Goal: Task Accomplishment & Management: Manage account settings

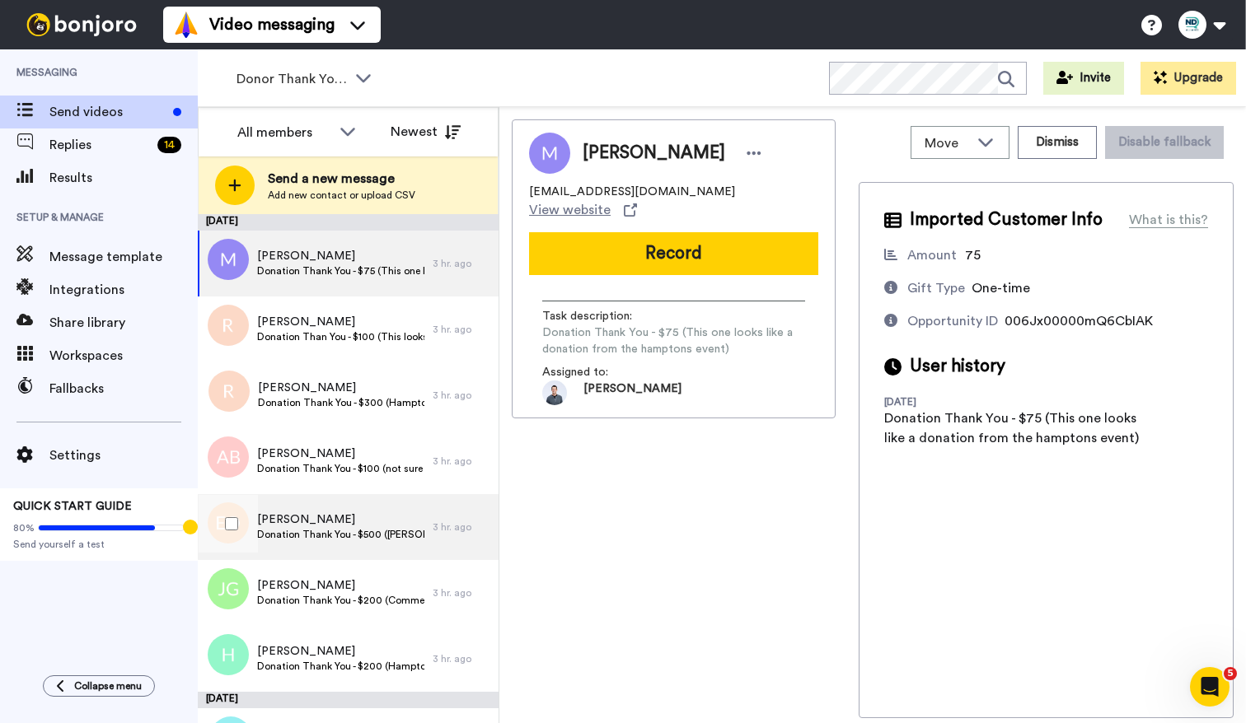
click at [400, 514] on span "[PERSON_NAME]" at bounding box center [340, 520] width 167 height 16
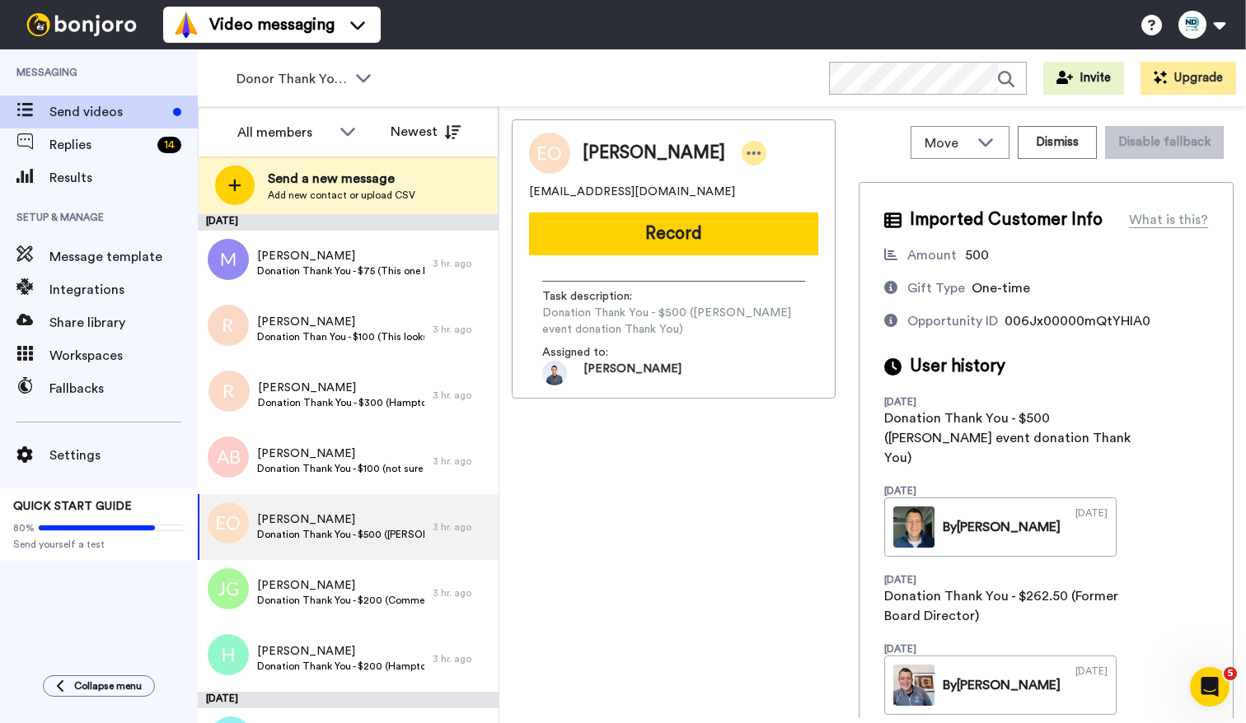
click at [754, 153] on icon at bounding box center [754, 153] width 14 height 3
click at [799, 200] on li "Assign" at bounding box center [807, 204] width 119 height 23
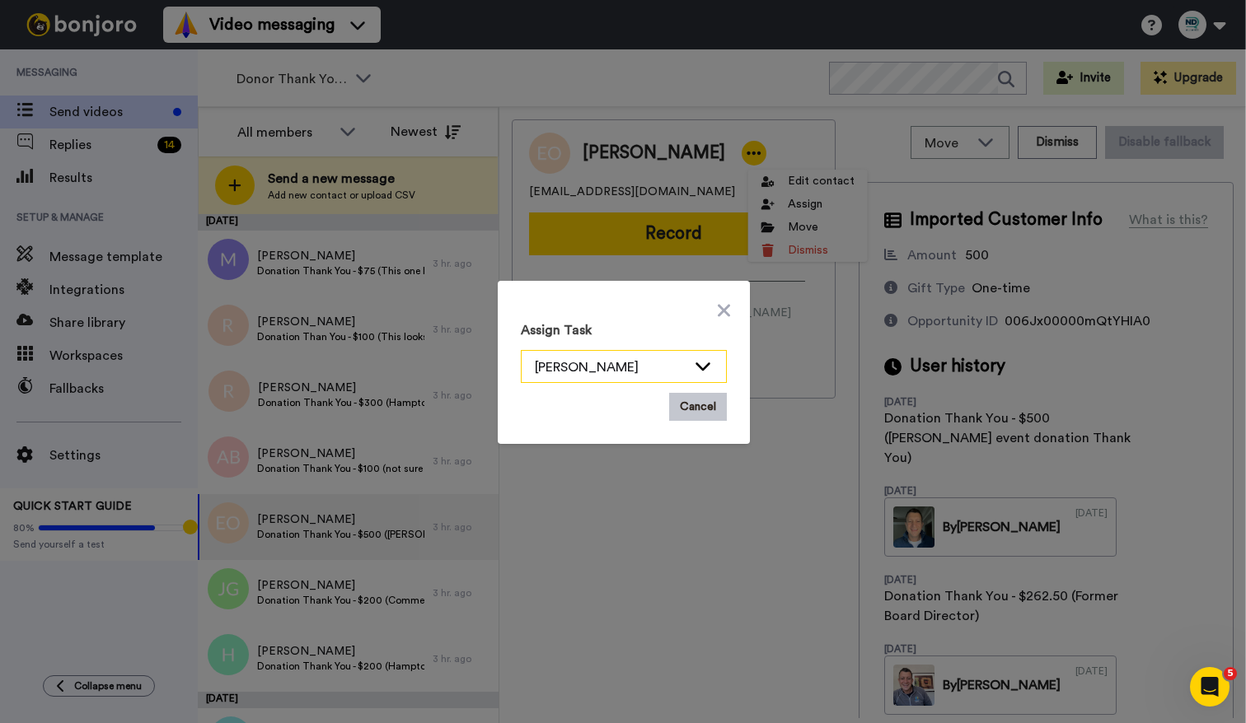
click at [634, 368] on div "[PERSON_NAME]" at bounding box center [611, 368] width 152 height 20
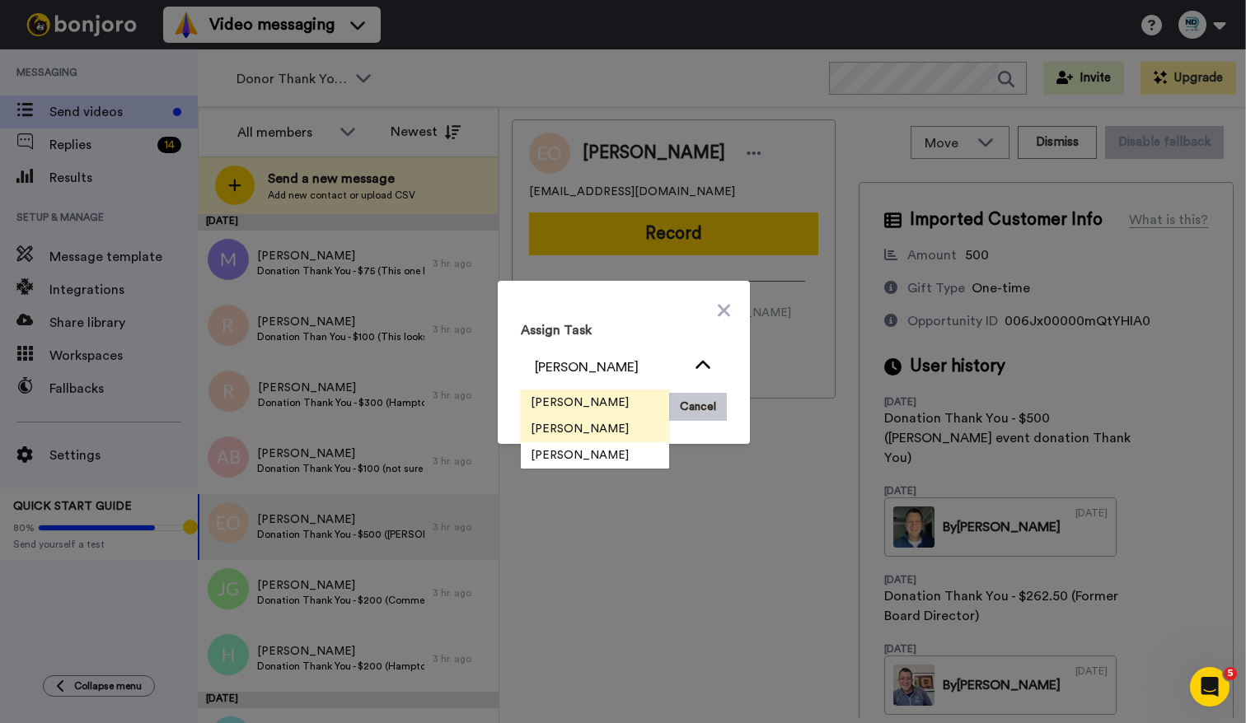
click at [628, 425] on li "[PERSON_NAME]" at bounding box center [595, 429] width 148 height 26
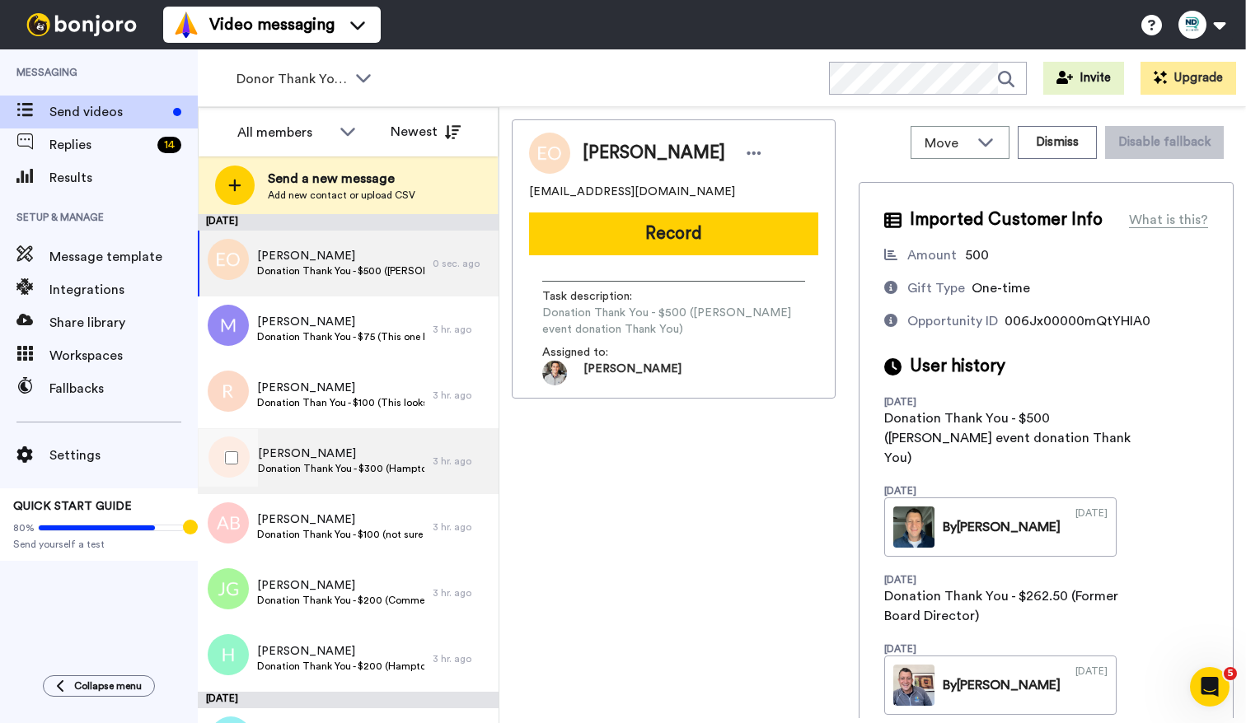
click at [394, 462] on span "Donation Thank You - $300 (Hamptons Event donation thank you)" at bounding box center [341, 468] width 166 height 13
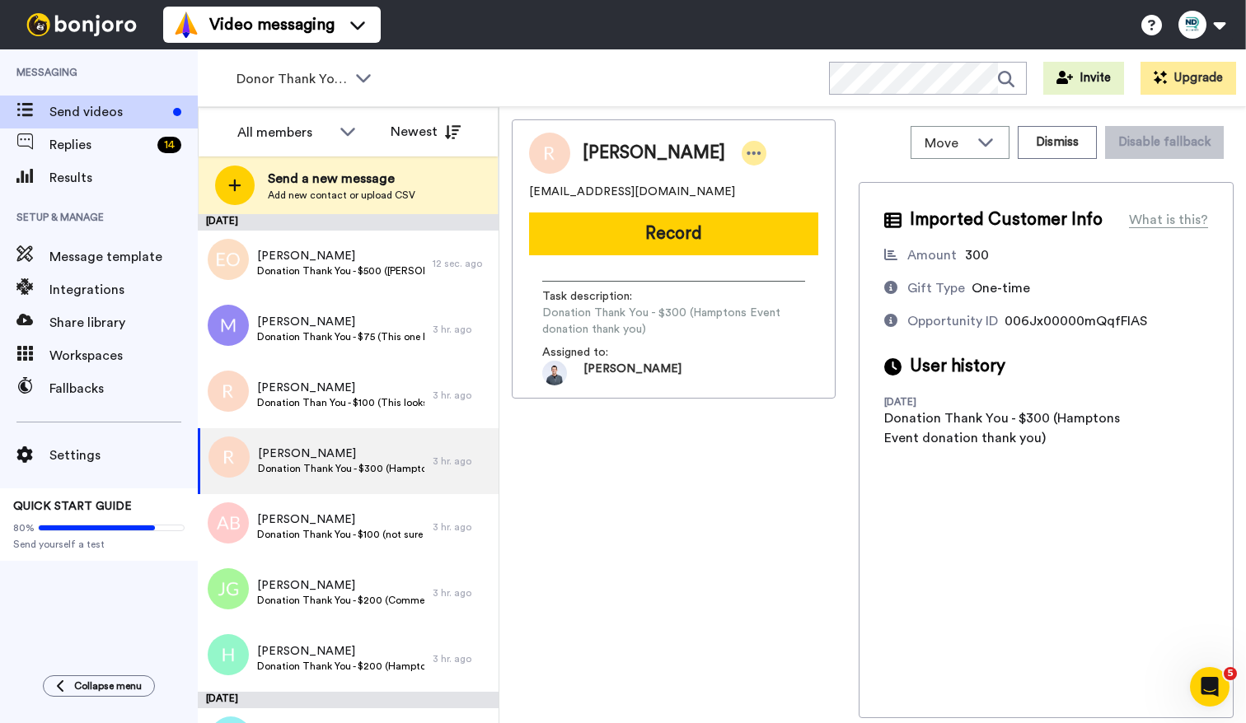
click at [747, 154] on icon at bounding box center [754, 153] width 15 height 16
click at [779, 208] on li "Assign" at bounding box center [784, 204] width 119 height 23
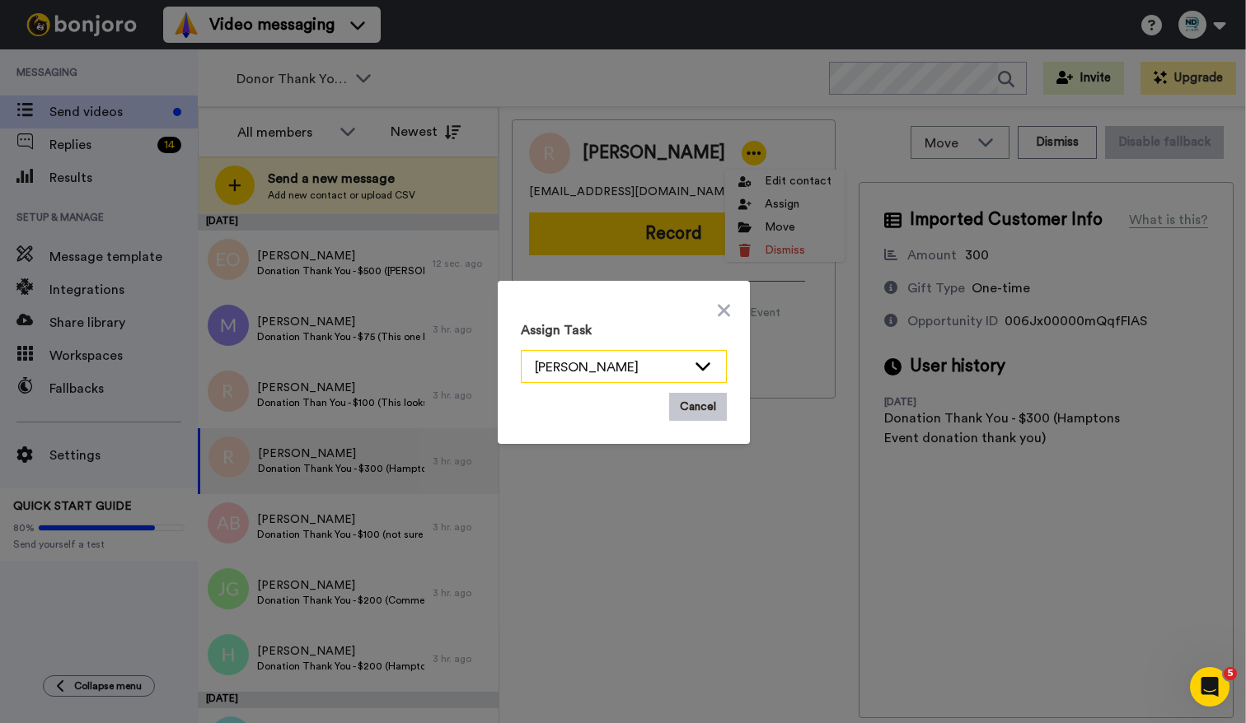
click at [694, 360] on icon at bounding box center [703, 366] width 20 height 16
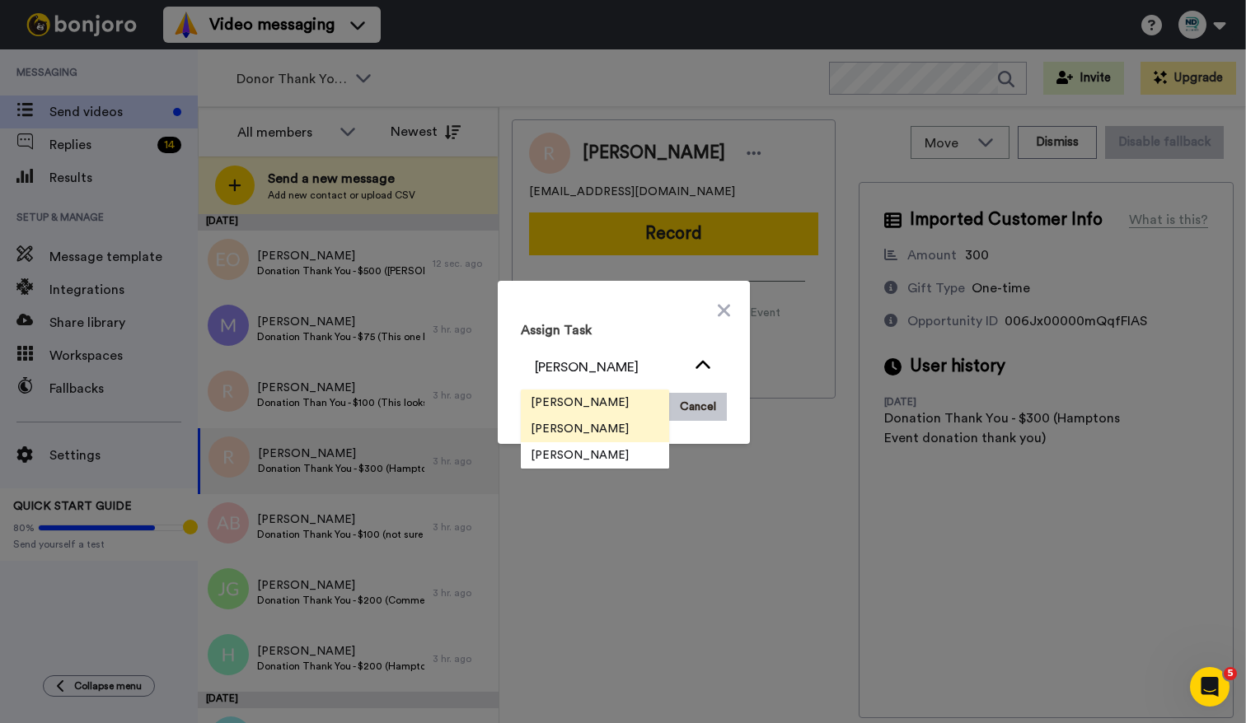
click at [638, 434] on li "[PERSON_NAME]" at bounding box center [595, 429] width 148 height 26
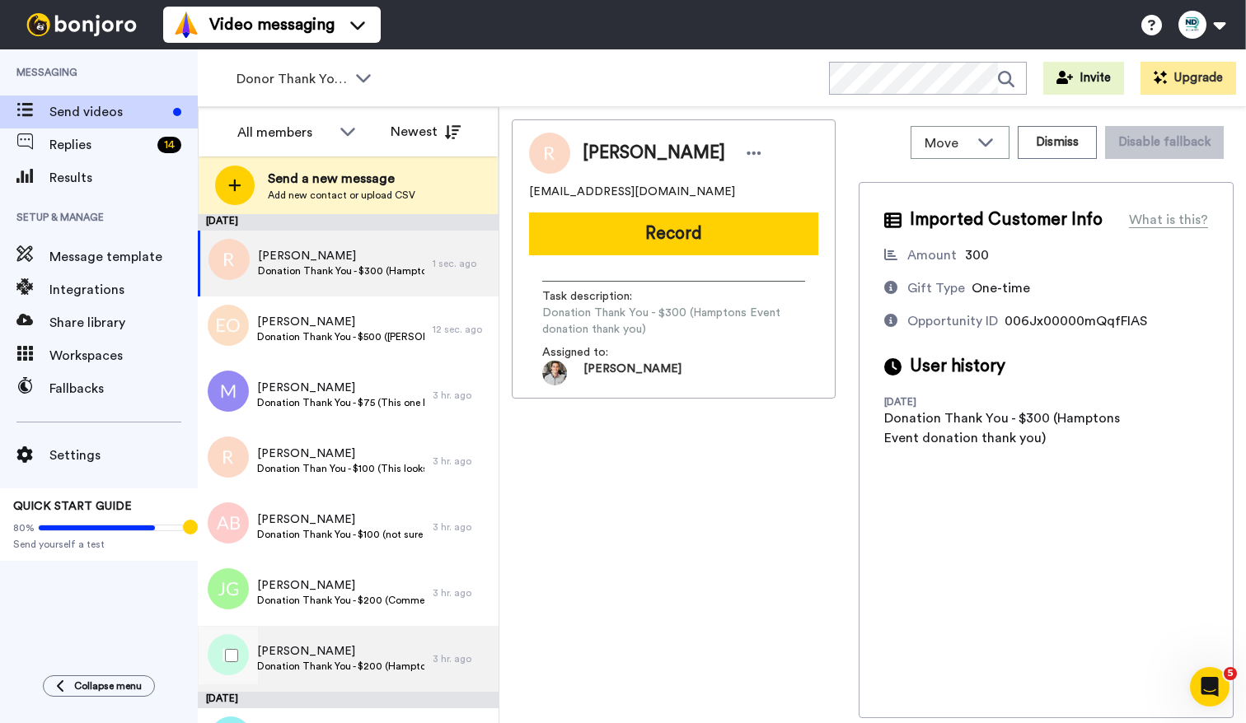
click at [443, 661] on div "3 hr. ago" at bounding box center [462, 659] width 58 height 13
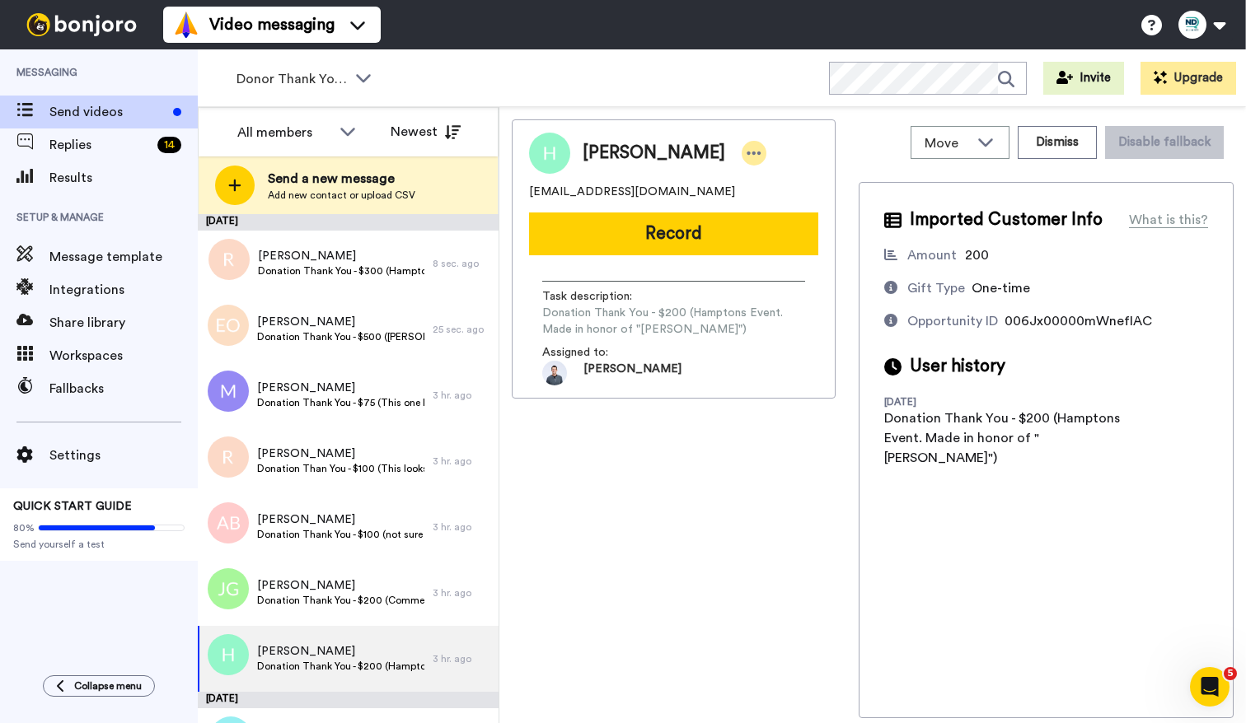
click at [753, 149] on div at bounding box center [754, 153] width 25 height 25
click at [798, 204] on li "Assign" at bounding box center [792, 204] width 119 height 23
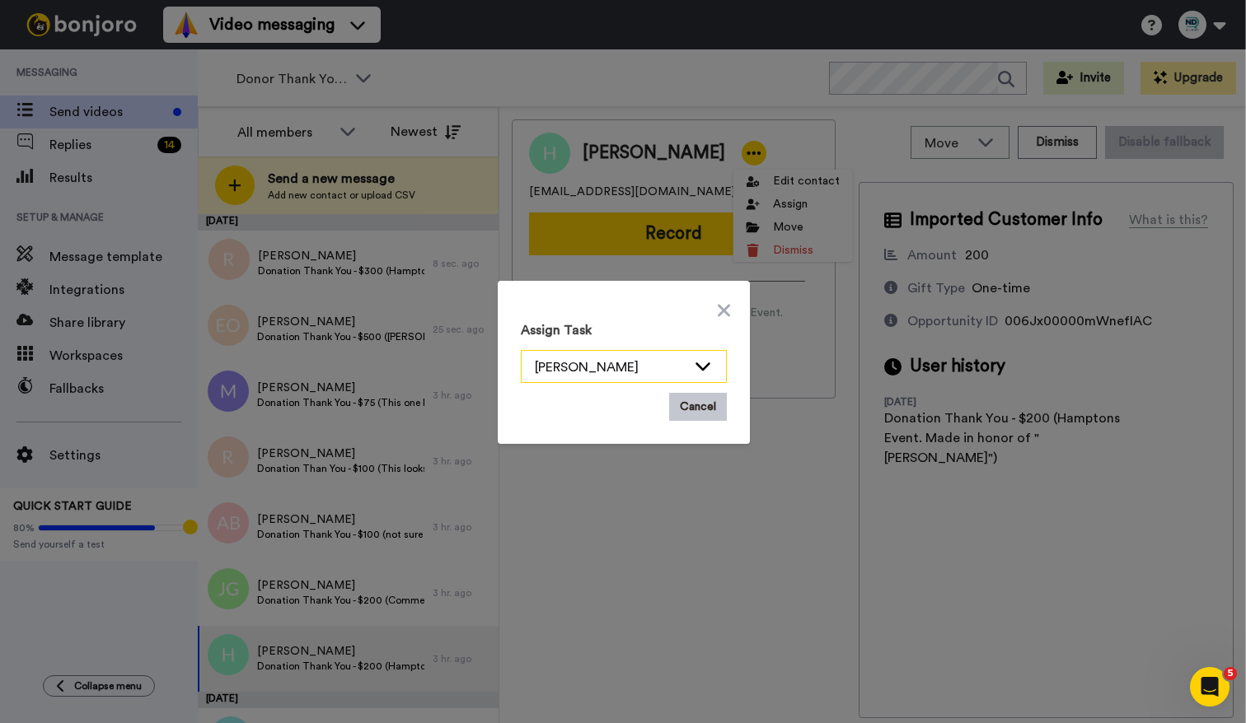
click at [680, 370] on div "[PERSON_NAME]" at bounding box center [611, 368] width 152 height 20
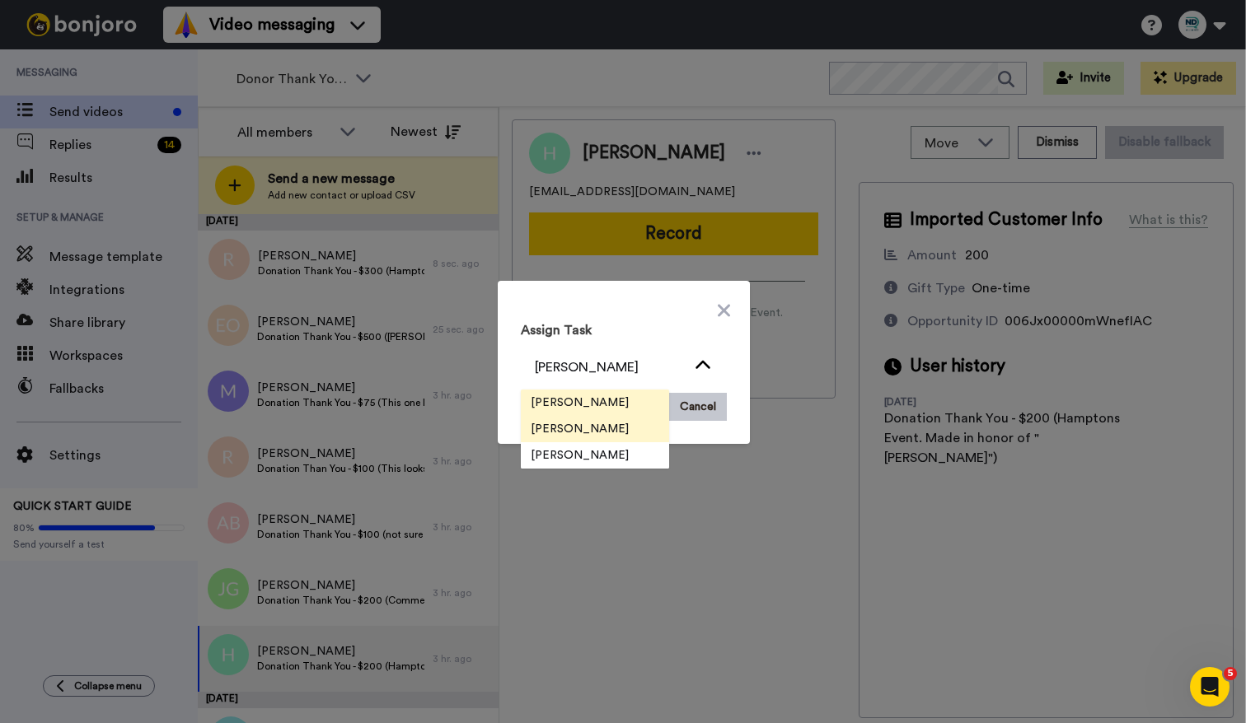
click at [633, 435] on li "[PERSON_NAME]" at bounding box center [595, 429] width 148 height 26
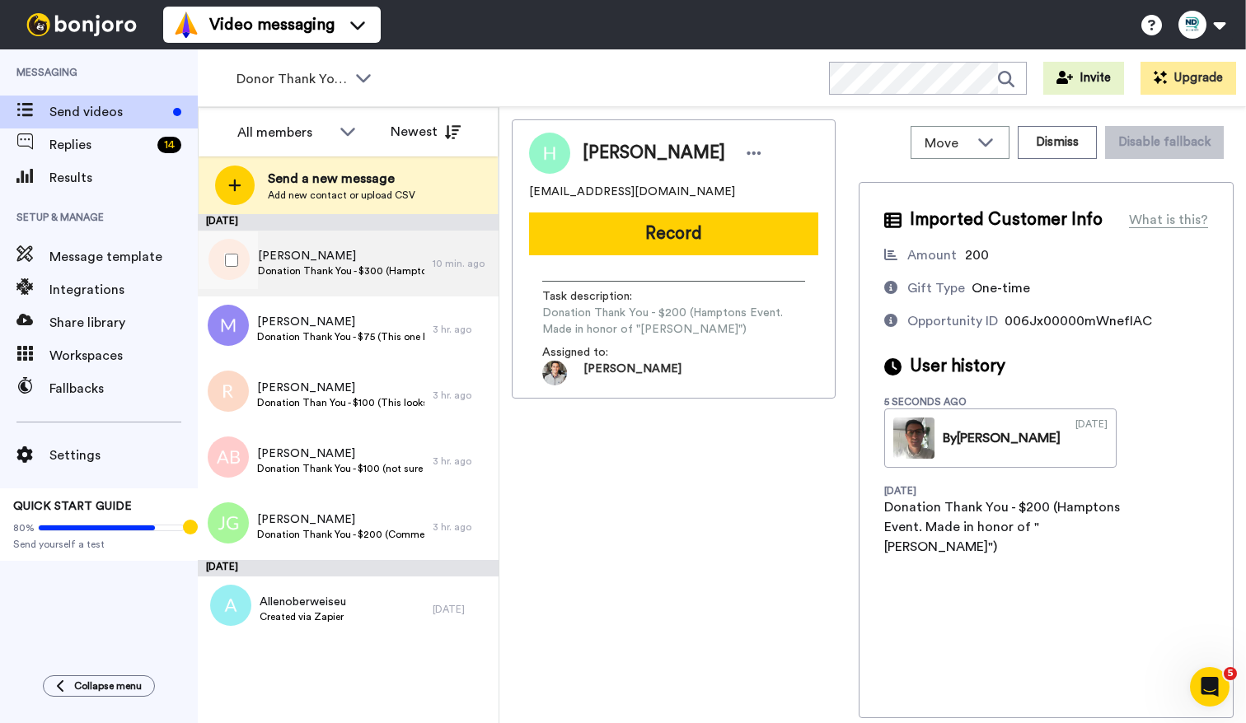
click at [396, 265] on span "Donation Thank You - $300 (Hamptons Event donation thank you)" at bounding box center [341, 271] width 166 height 13
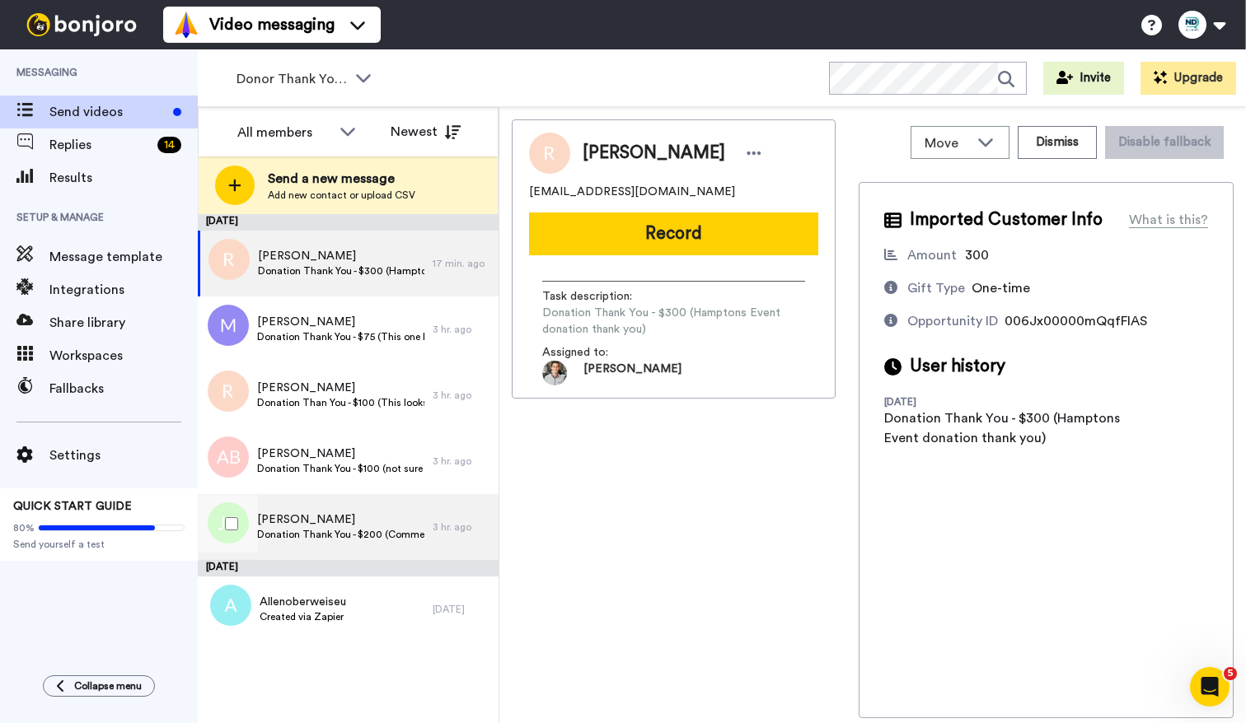
click at [339, 520] on div "August 18 Ronald Klausner Donation Thank You - $300 (Hamptons Event donation th…" at bounding box center [348, 428] width 301 height 428
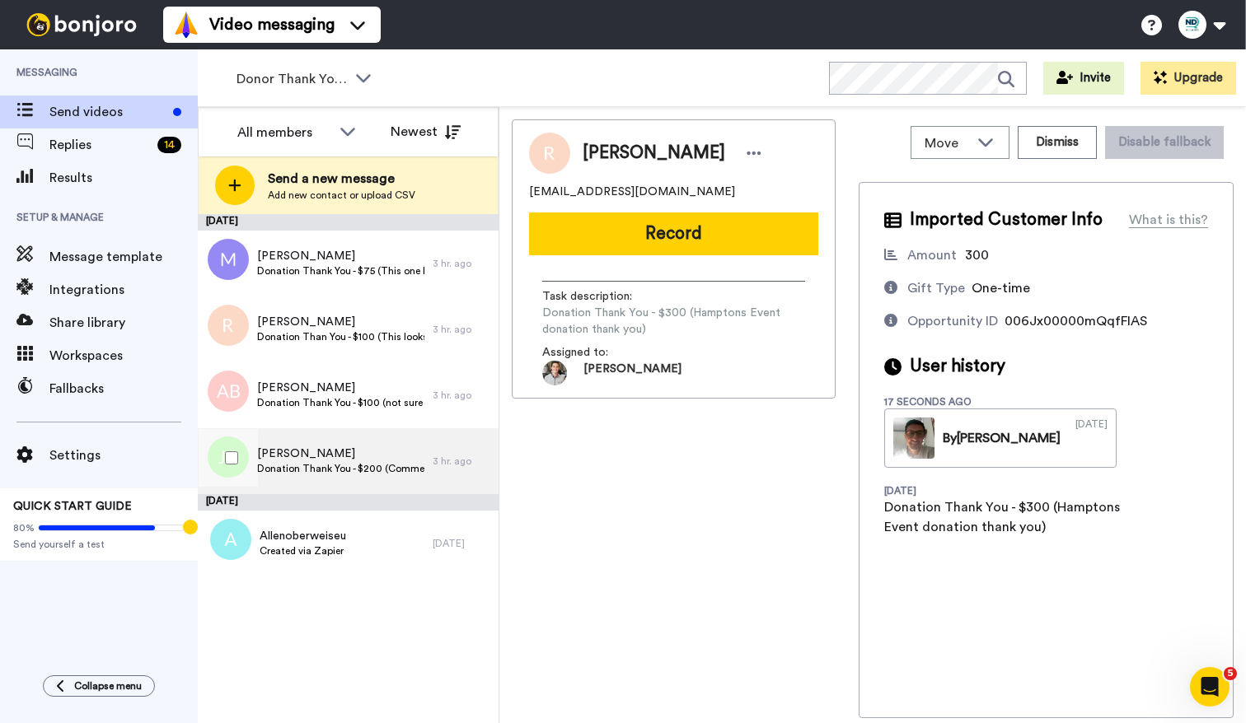
click at [363, 471] on span "Donation Thank You - $200 (Comment left, "Thank you, Inger.")" at bounding box center [340, 468] width 167 height 13
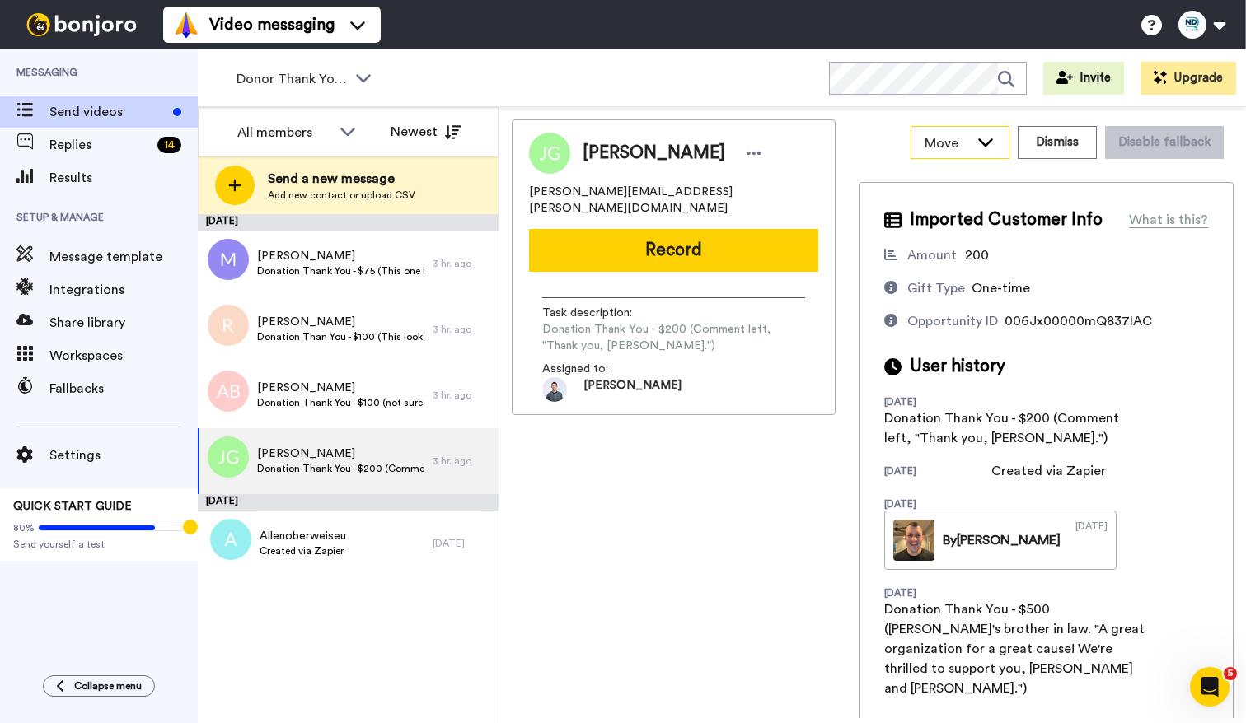
click at [993, 150] on div "Move" at bounding box center [959, 142] width 97 height 31
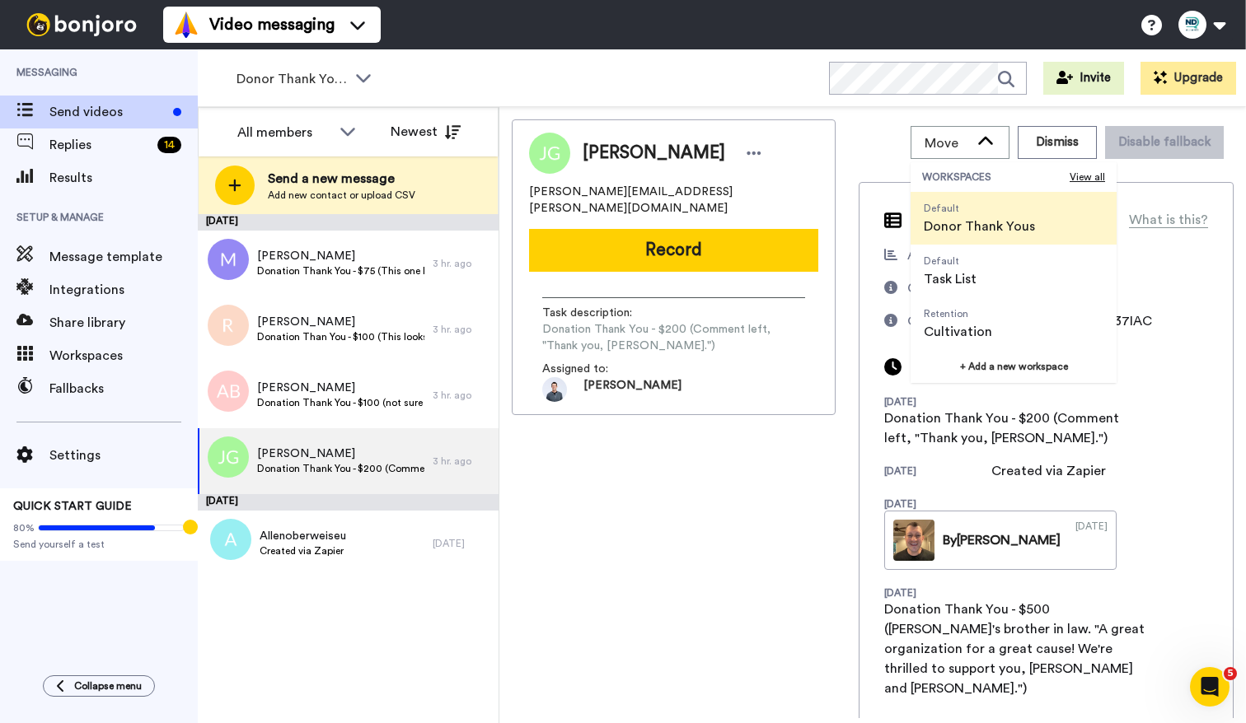
click at [853, 131] on div "John Golob john.golob@gmail.com Record Task description : Donation Thank You - …" at bounding box center [873, 418] width 722 height 599
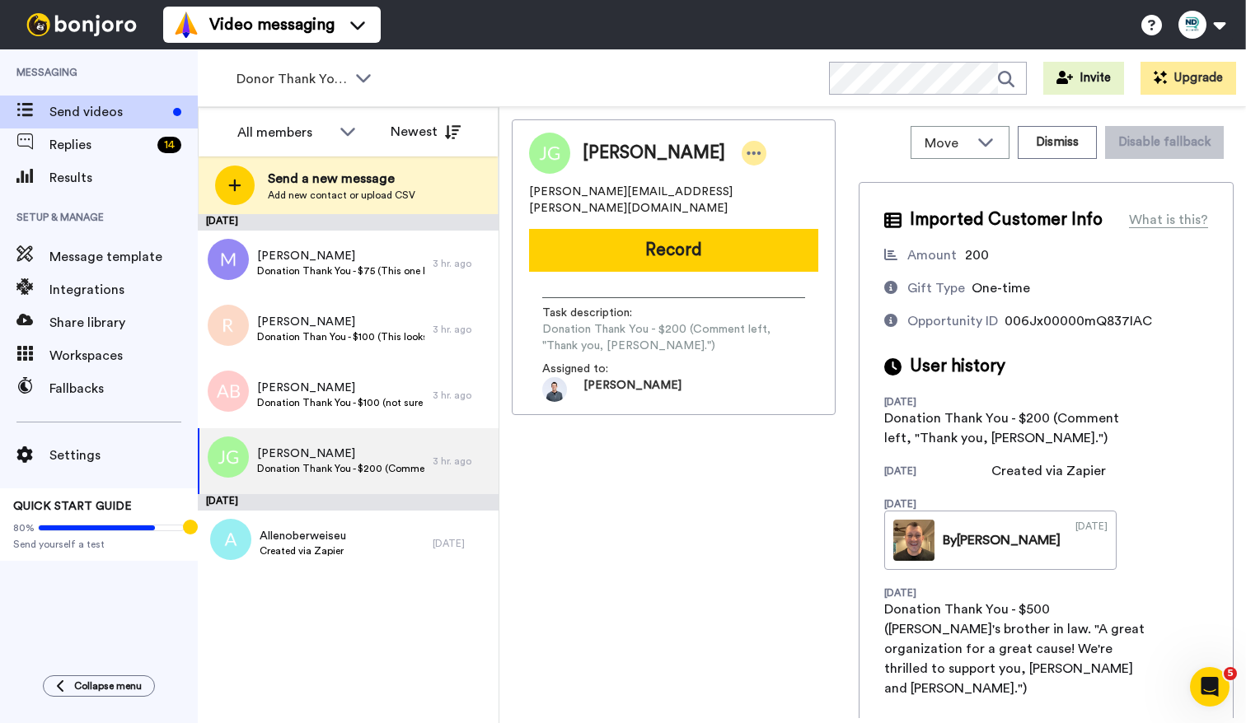
click at [747, 149] on icon at bounding box center [754, 153] width 15 height 16
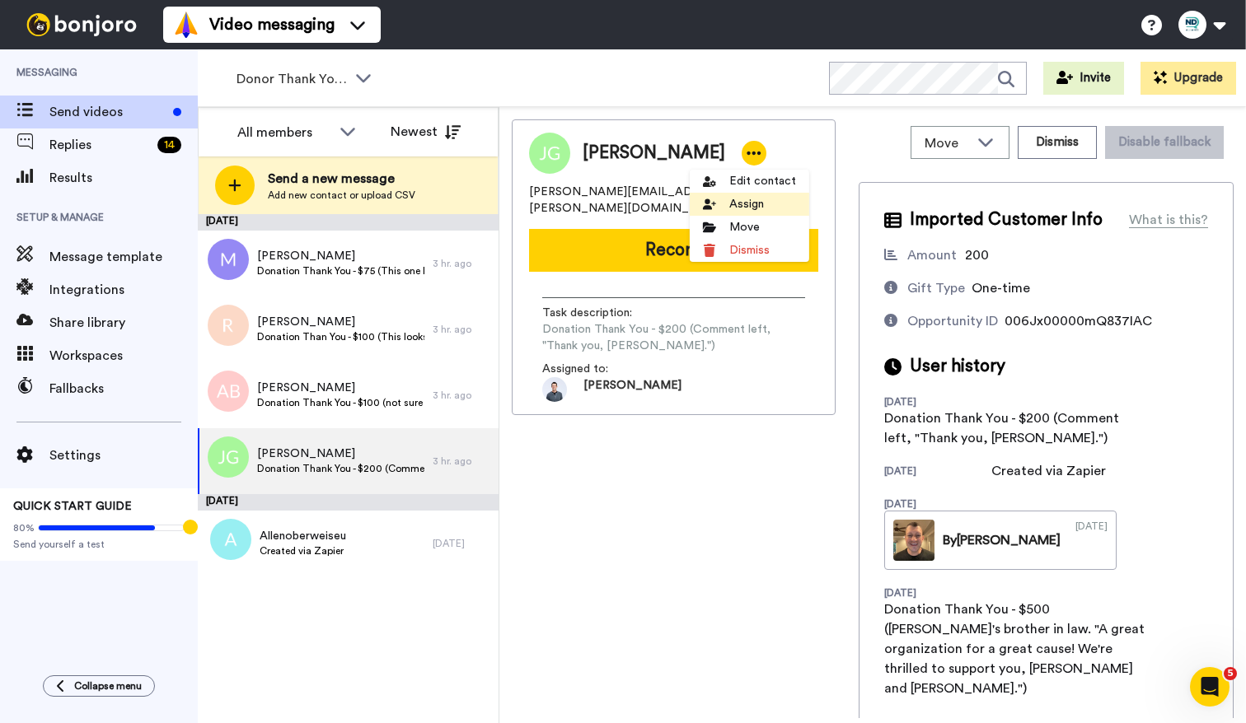
click at [781, 203] on li "Assign" at bounding box center [749, 204] width 119 height 23
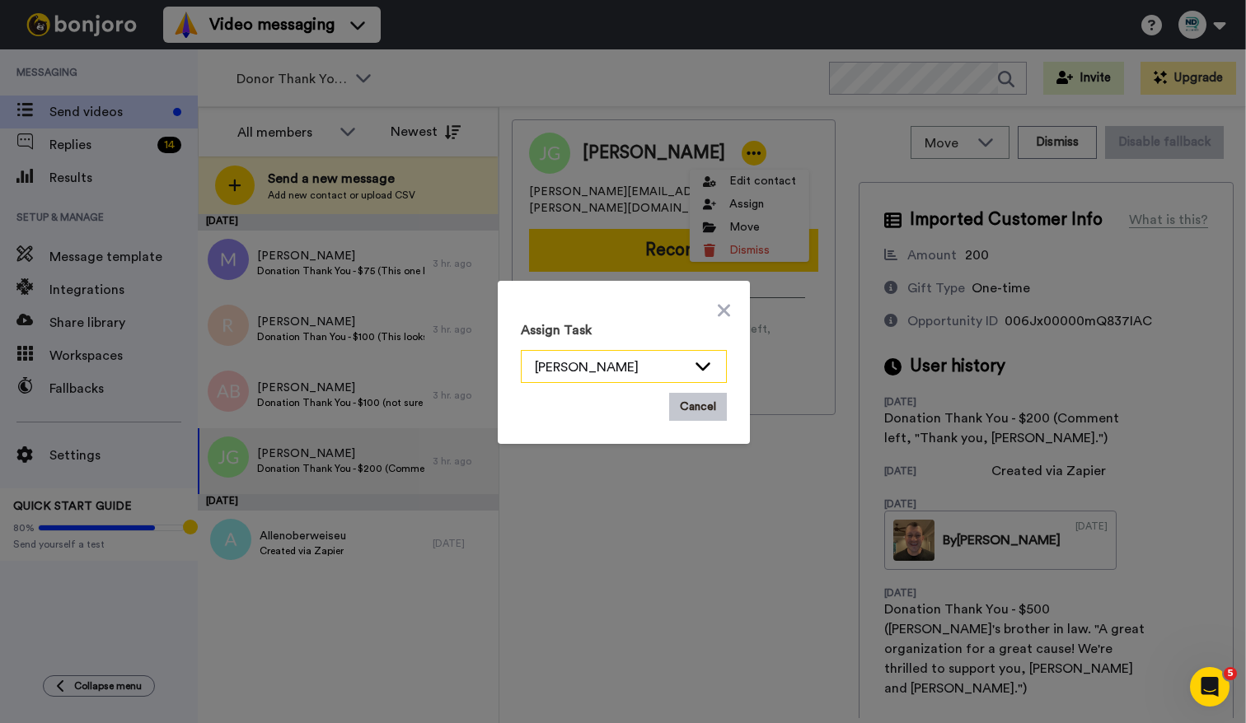
click at [645, 368] on div "[PERSON_NAME]" at bounding box center [611, 368] width 152 height 20
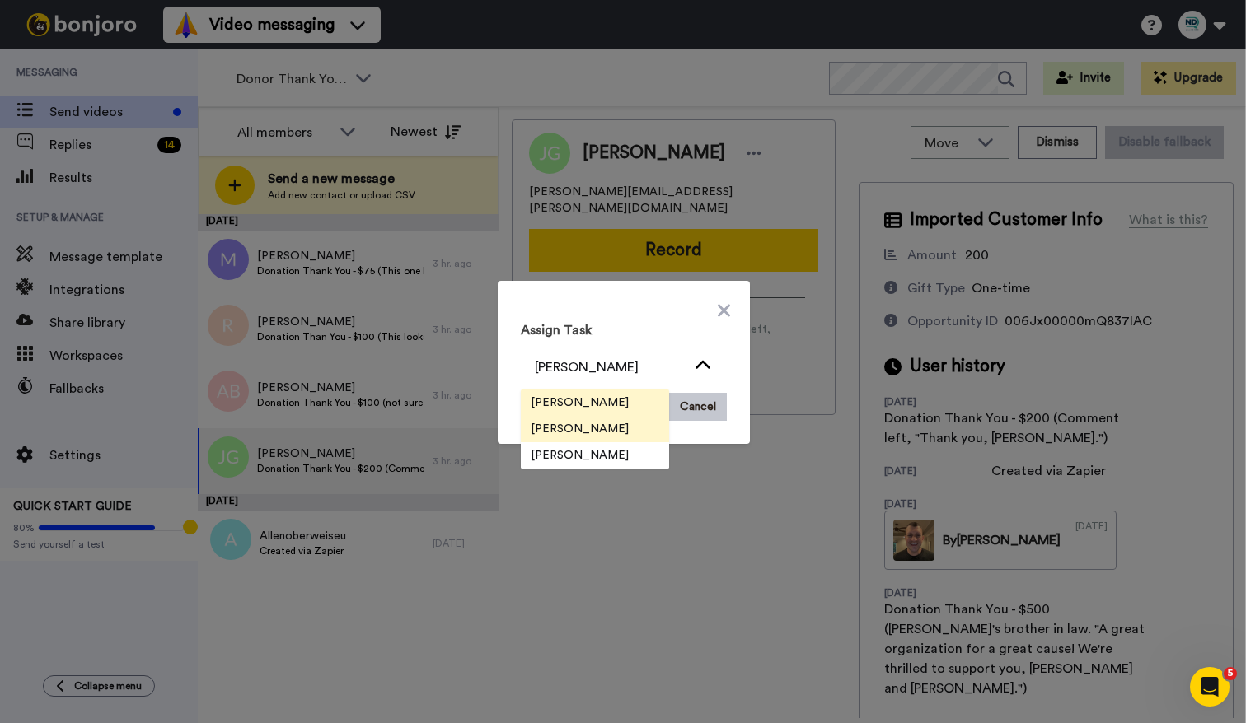
click at [602, 435] on span "[PERSON_NAME]" at bounding box center [580, 429] width 118 height 16
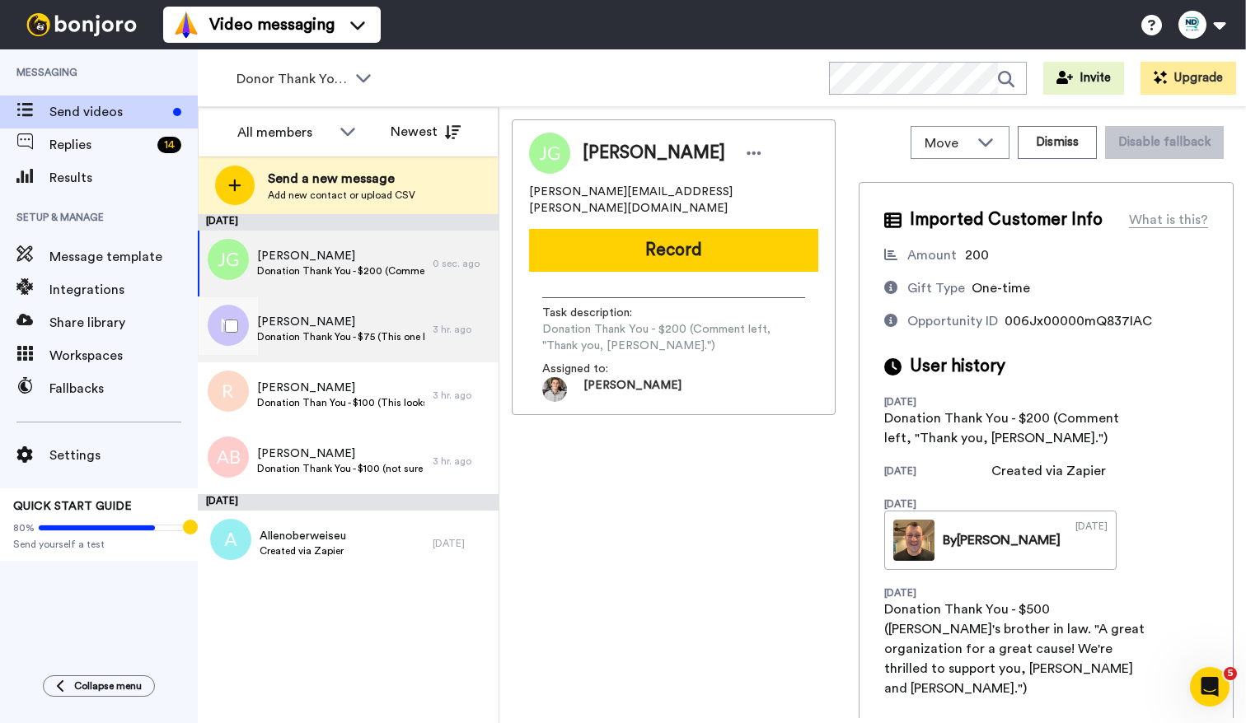
click at [394, 325] on span "Marshall Grupp" at bounding box center [340, 322] width 167 height 16
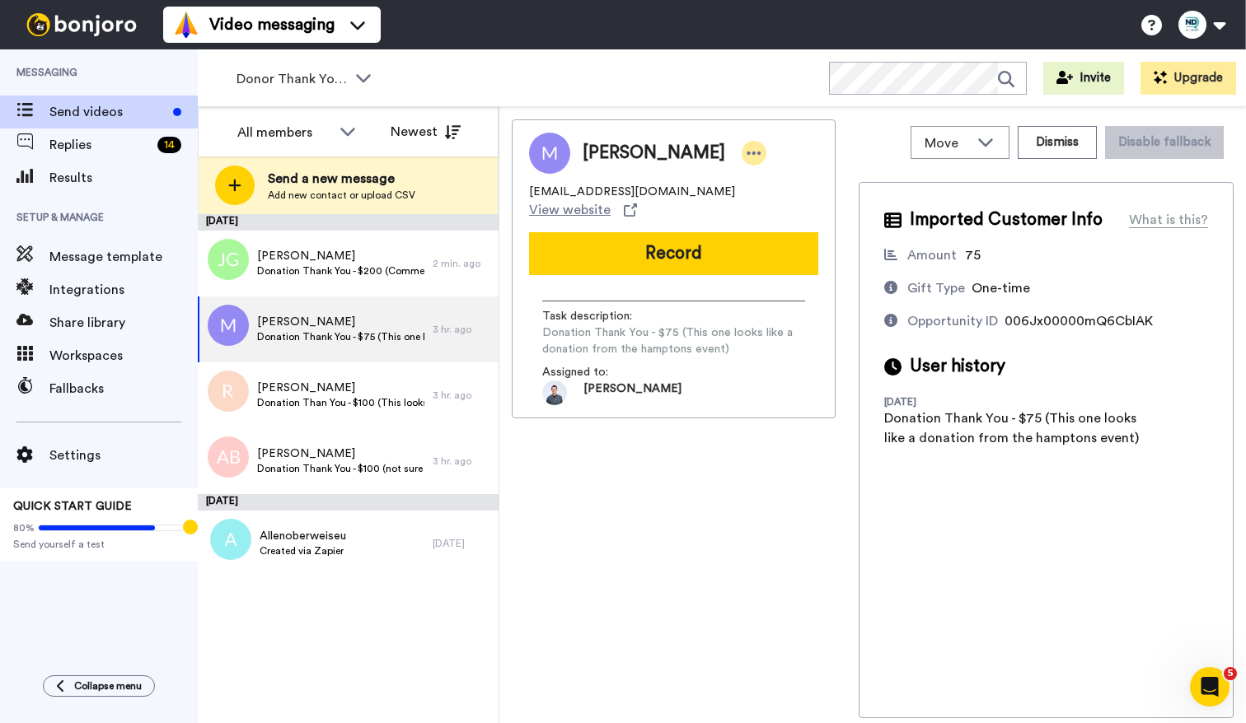
click at [747, 149] on icon at bounding box center [754, 153] width 15 height 16
click at [765, 208] on li "Assign" at bounding box center [779, 204] width 119 height 23
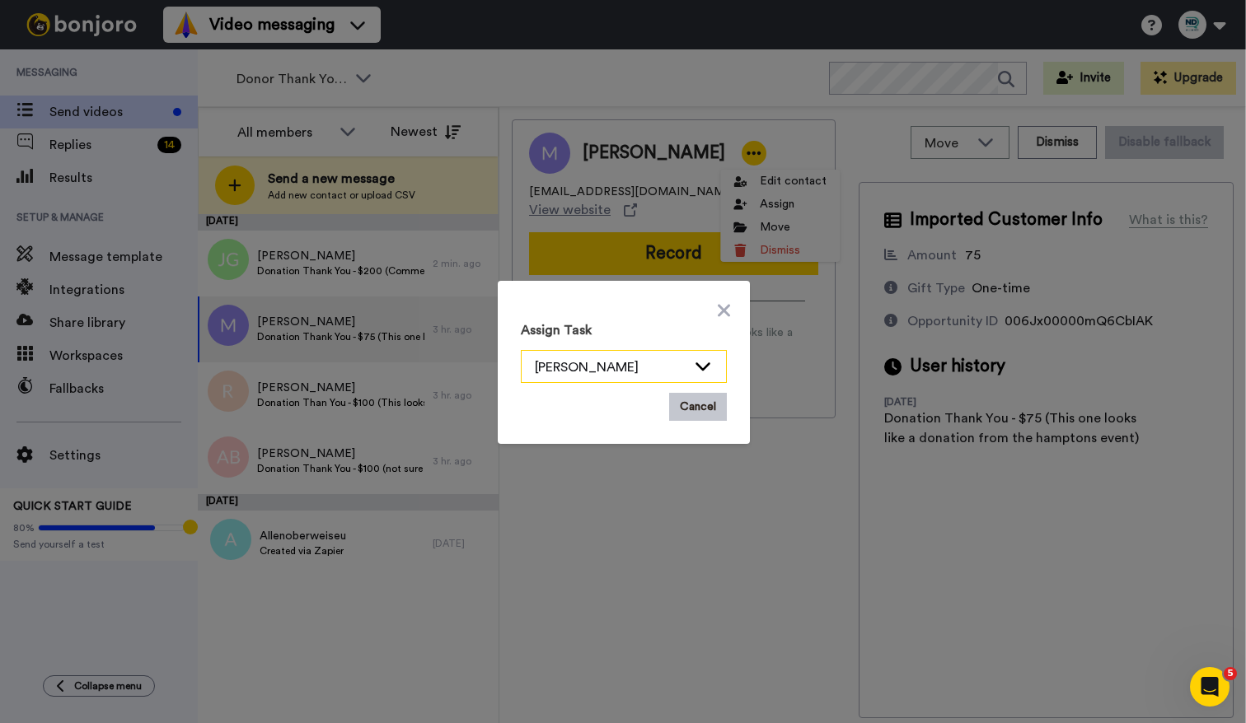
click at [631, 374] on div "[PERSON_NAME]" at bounding box center [611, 368] width 152 height 20
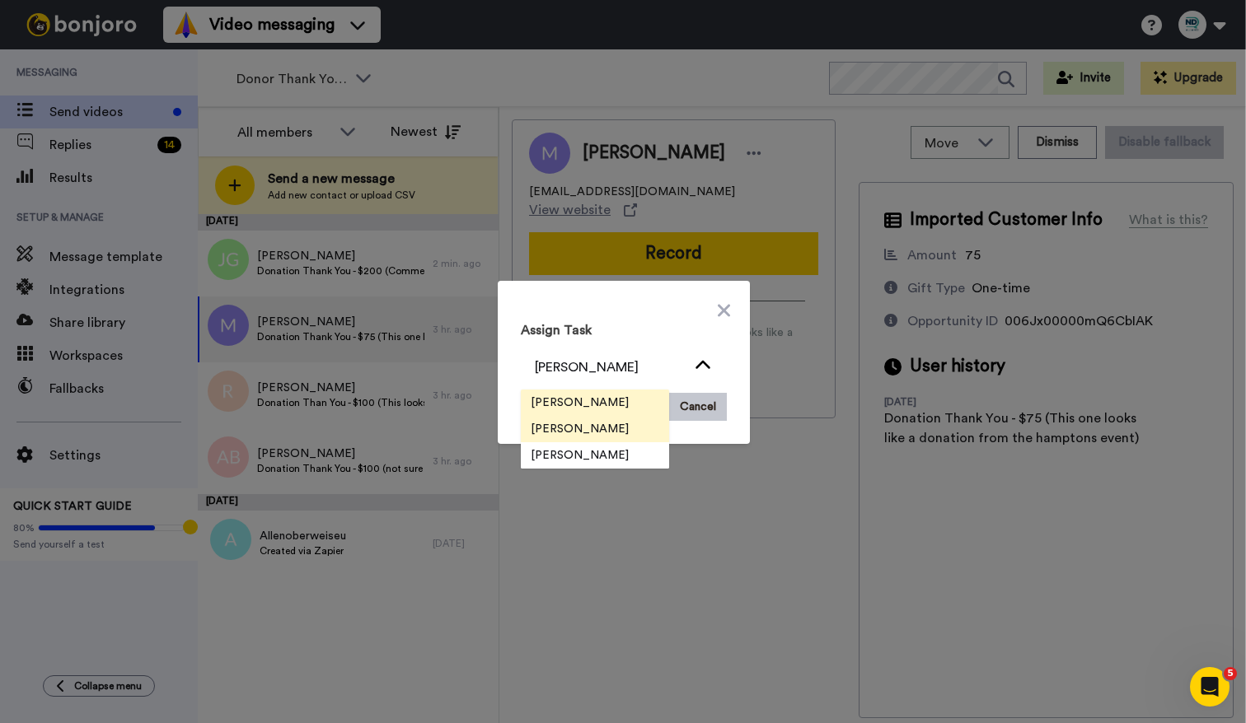
click at [622, 435] on li "[PERSON_NAME]" at bounding box center [595, 429] width 148 height 26
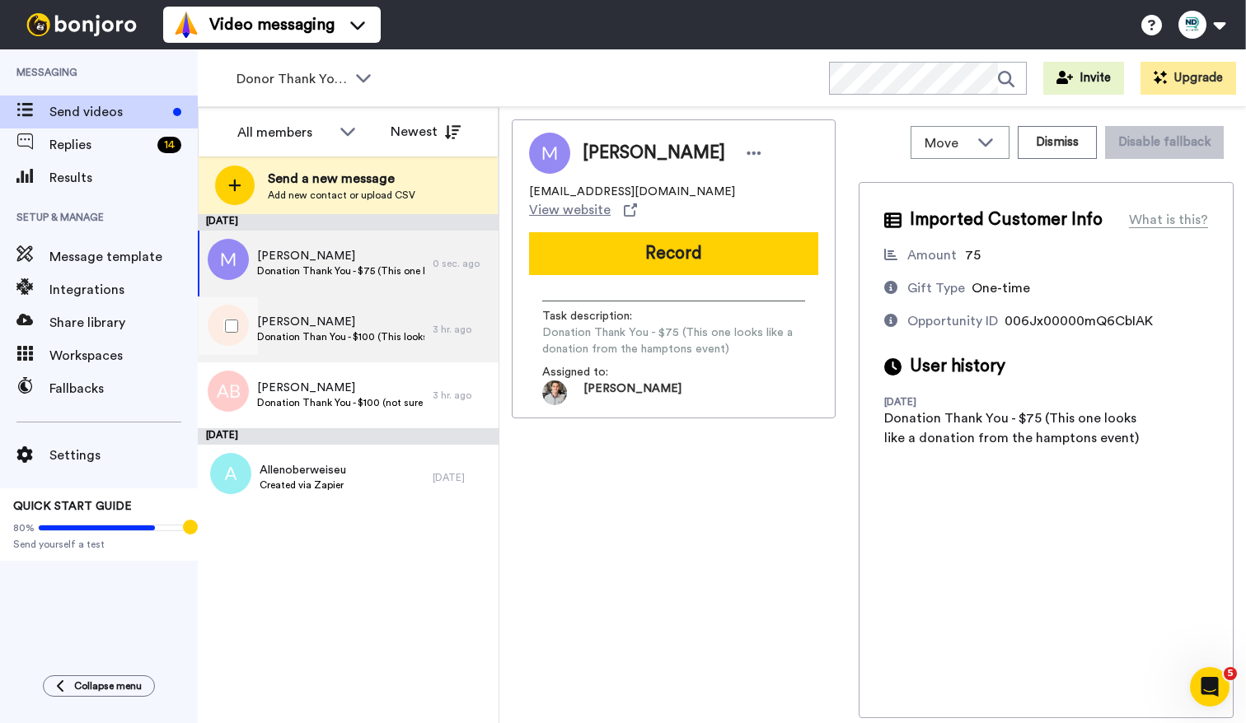
click at [384, 341] on span "Donation Than You - $100 (This looks like a donation from the hamptons event. N…" at bounding box center [340, 336] width 167 height 13
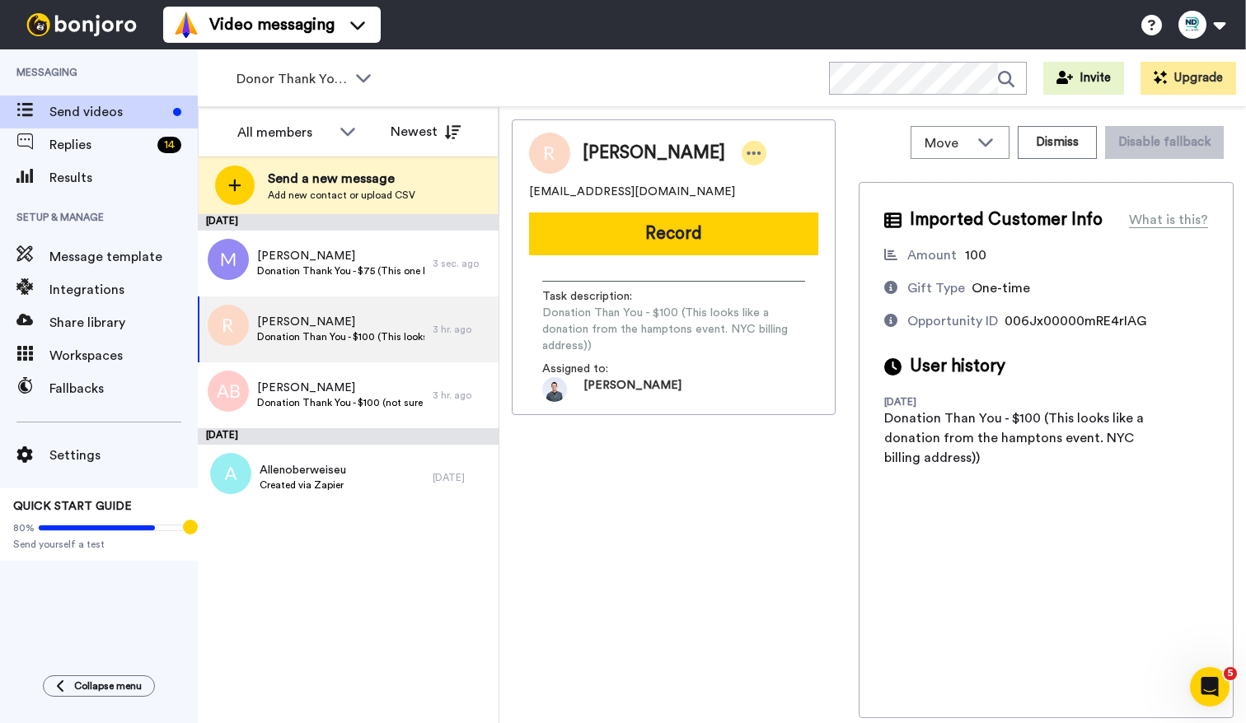
click at [747, 152] on icon at bounding box center [754, 153] width 15 height 16
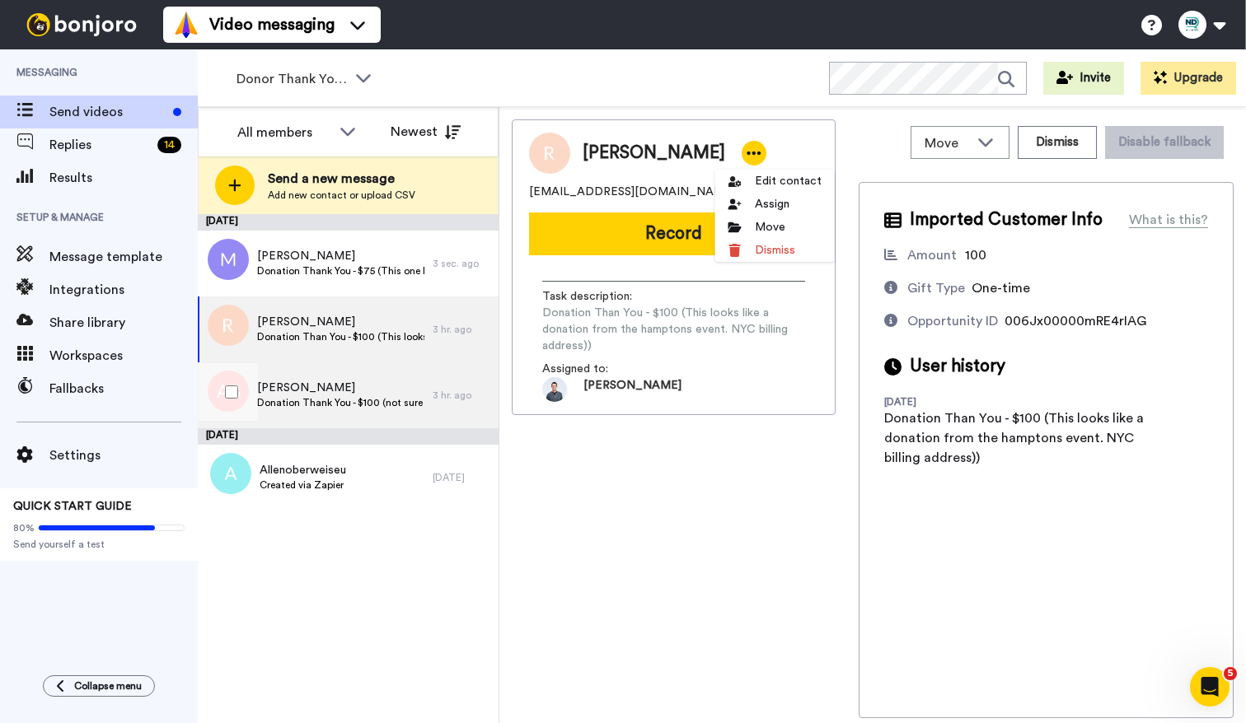
click at [393, 386] on span "Adrian Bozzolo" at bounding box center [340, 388] width 167 height 16
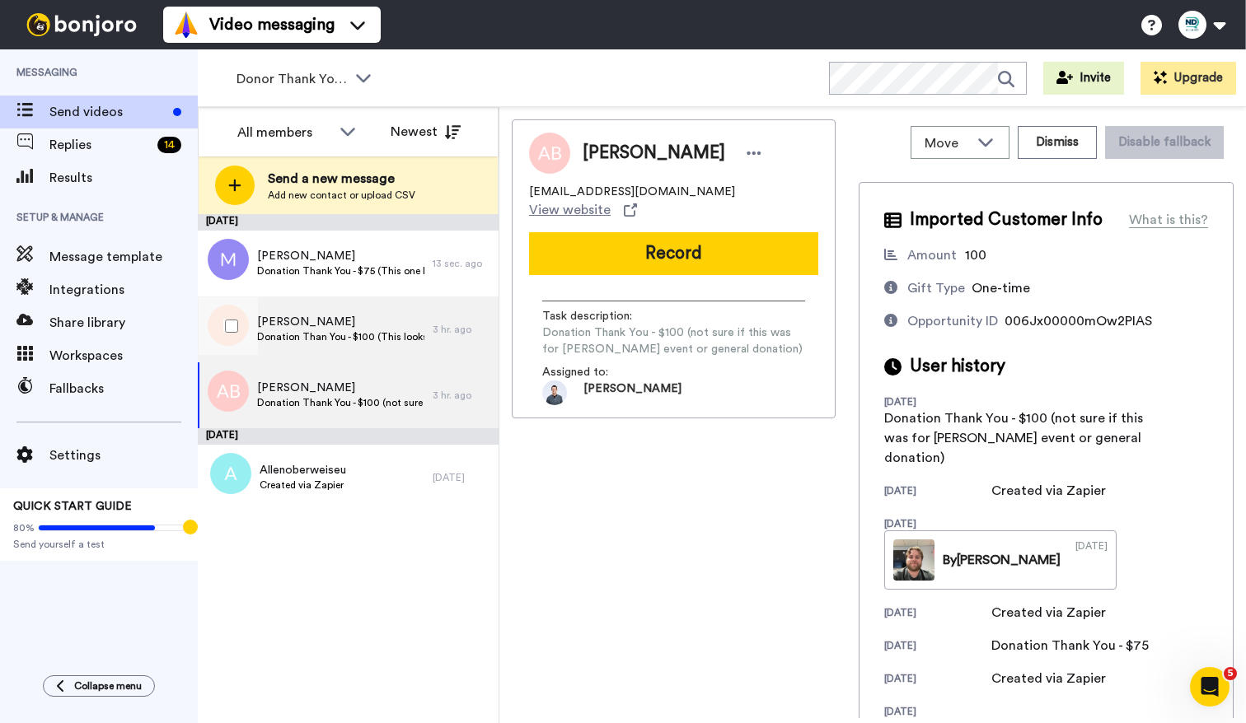
click at [412, 332] on span "Donation Than You - $100 (This looks like a donation from the hamptons event. N…" at bounding box center [340, 336] width 167 height 13
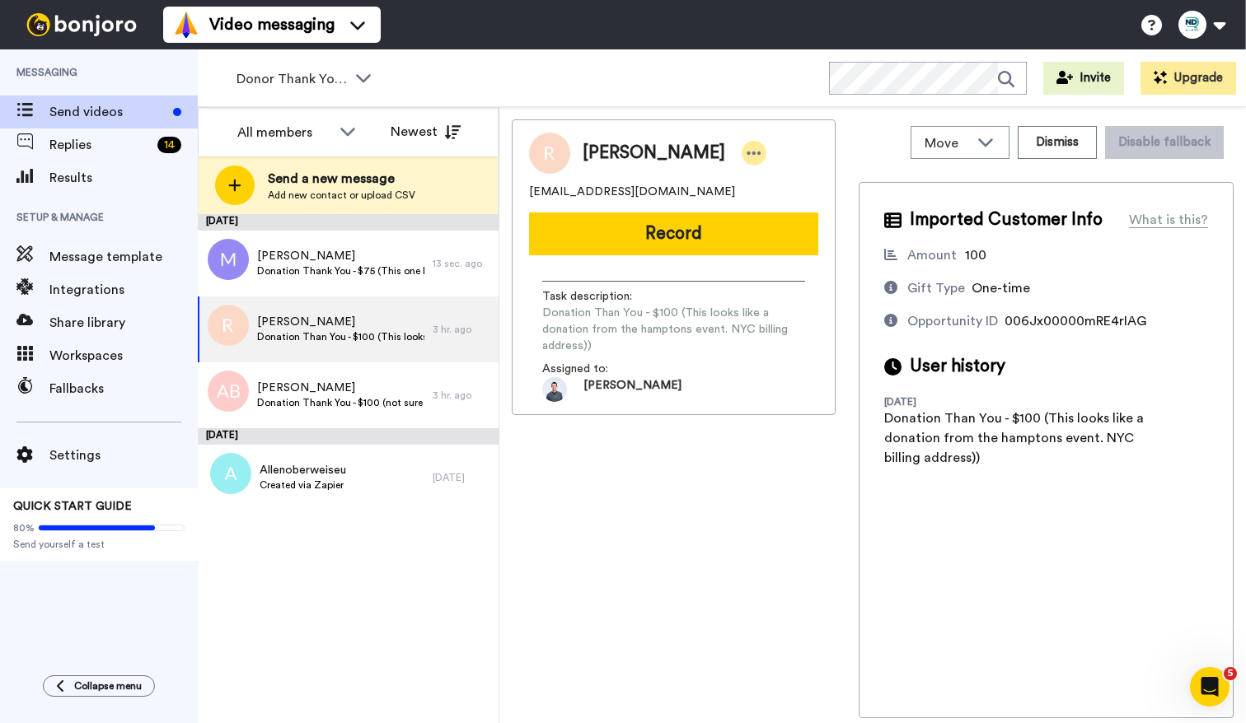
click at [747, 153] on icon at bounding box center [754, 153] width 14 height 3
click at [747, 201] on li "Assign" at bounding box center [774, 204] width 119 height 23
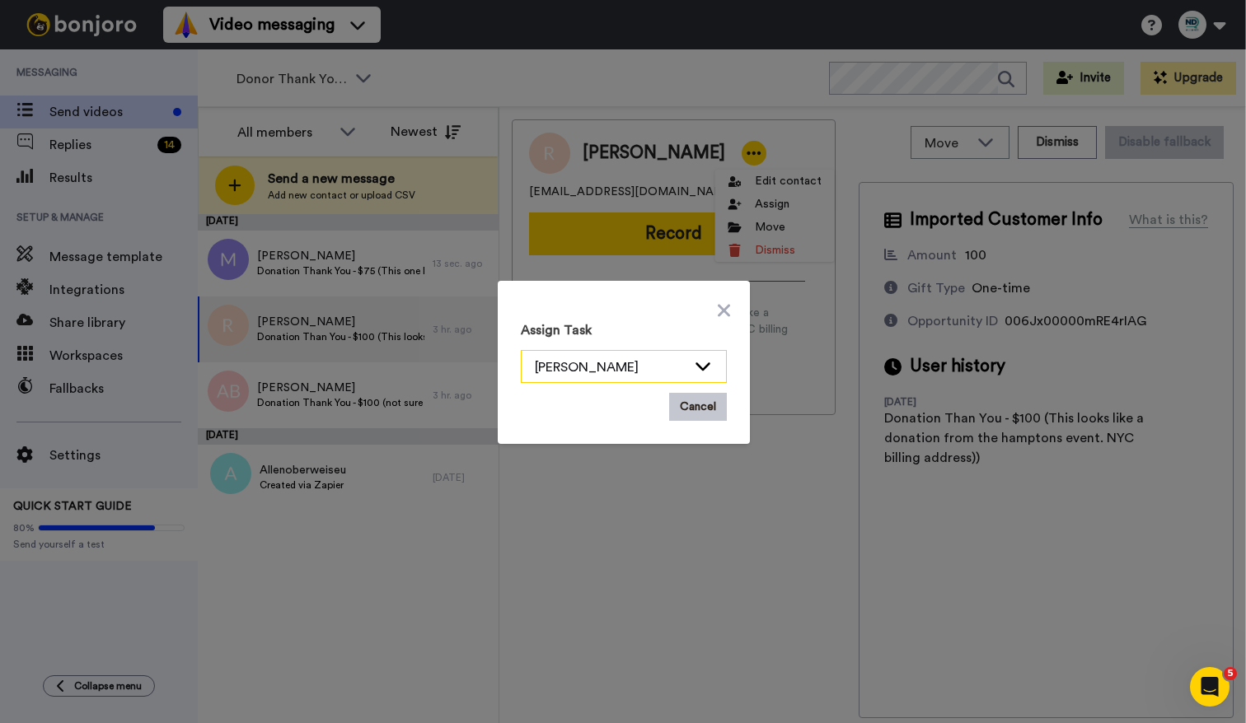
click at [638, 369] on div "[PERSON_NAME]" at bounding box center [611, 368] width 152 height 20
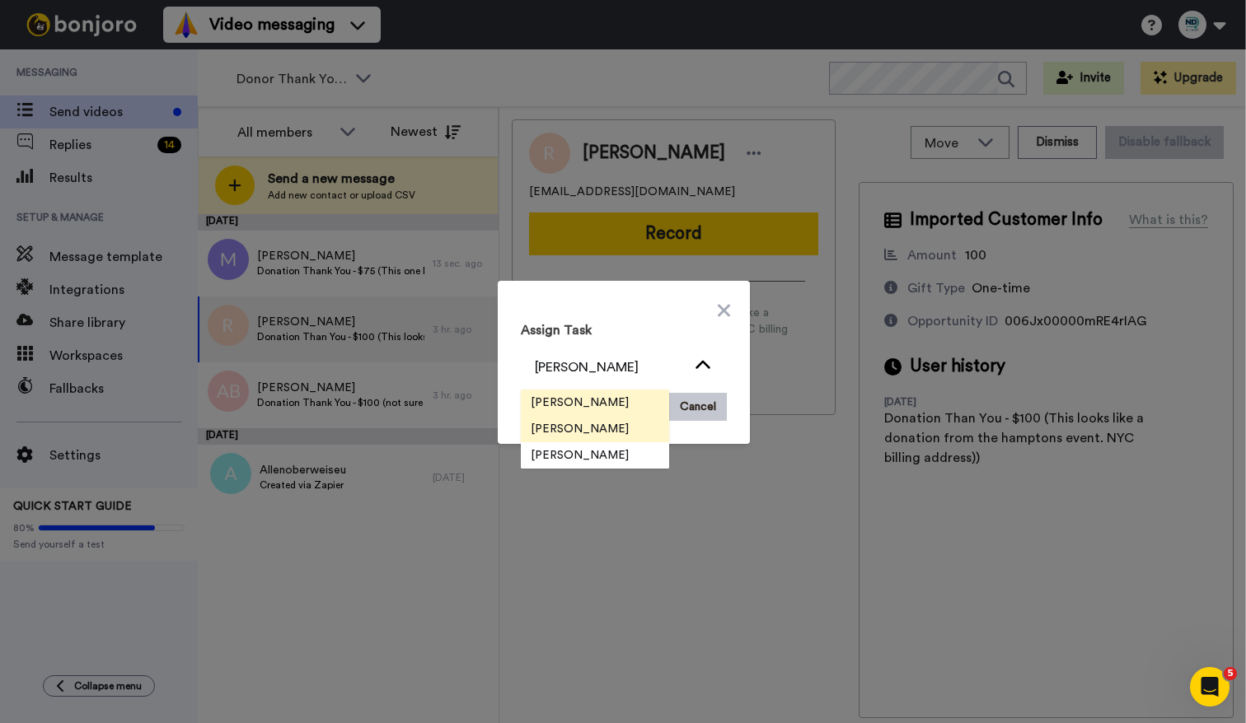
click at [626, 432] on li "[PERSON_NAME]" at bounding box center [595, 429] width 148 height 26
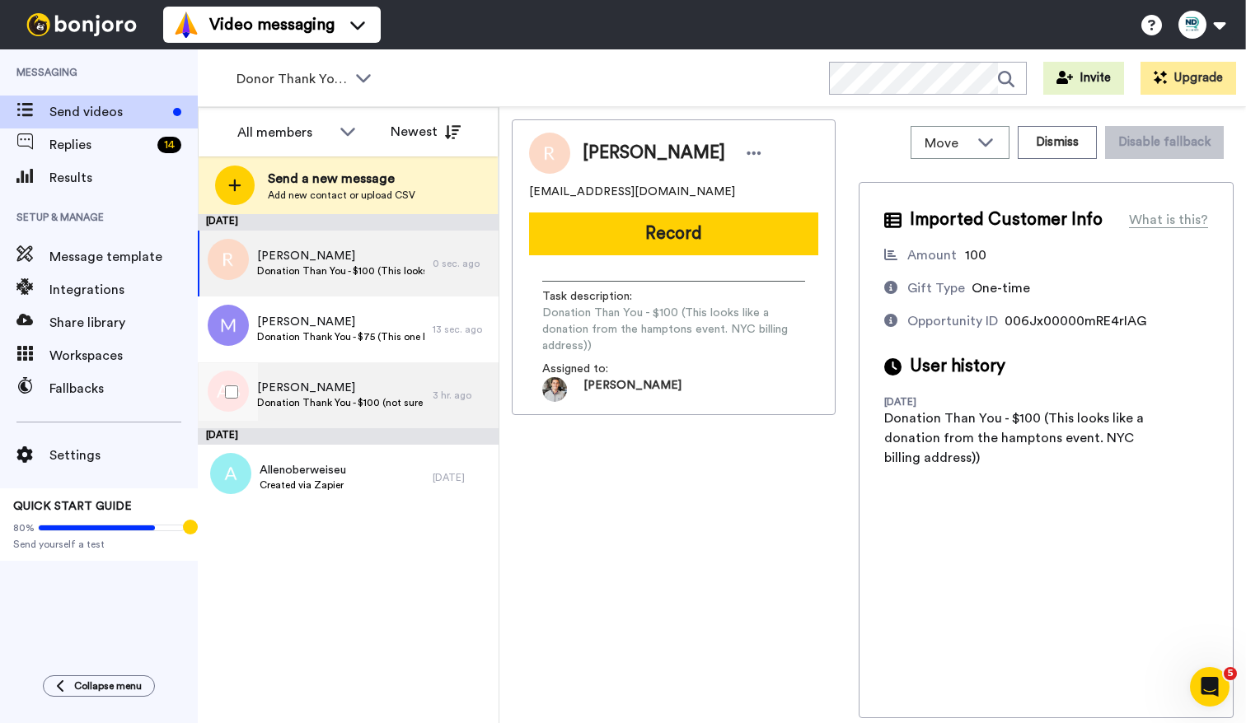
click at [377, 377] on div "Adrian Bozzolo Donation Thank You - $100 (not sure if this was for Hampton's ev…" at bounding box center [315, 396] width 235 height 66
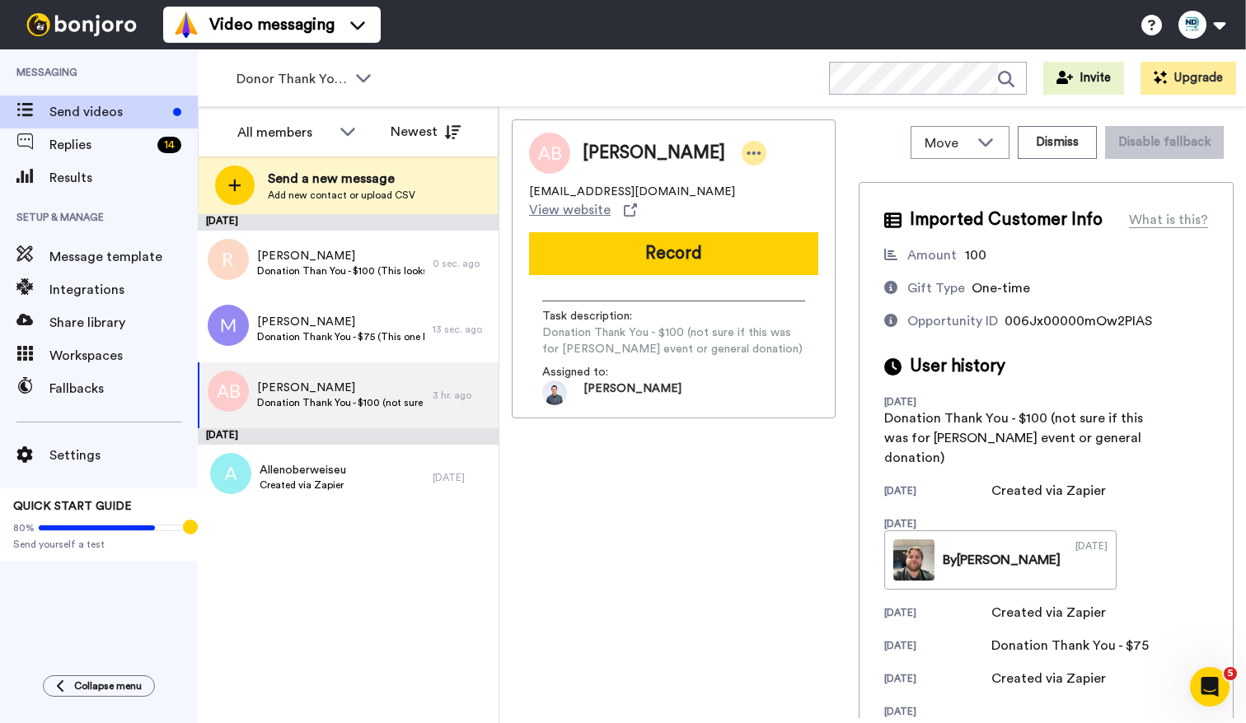
click at [747, 155] on icon at bounding box center [754, 153] width 15 height 16
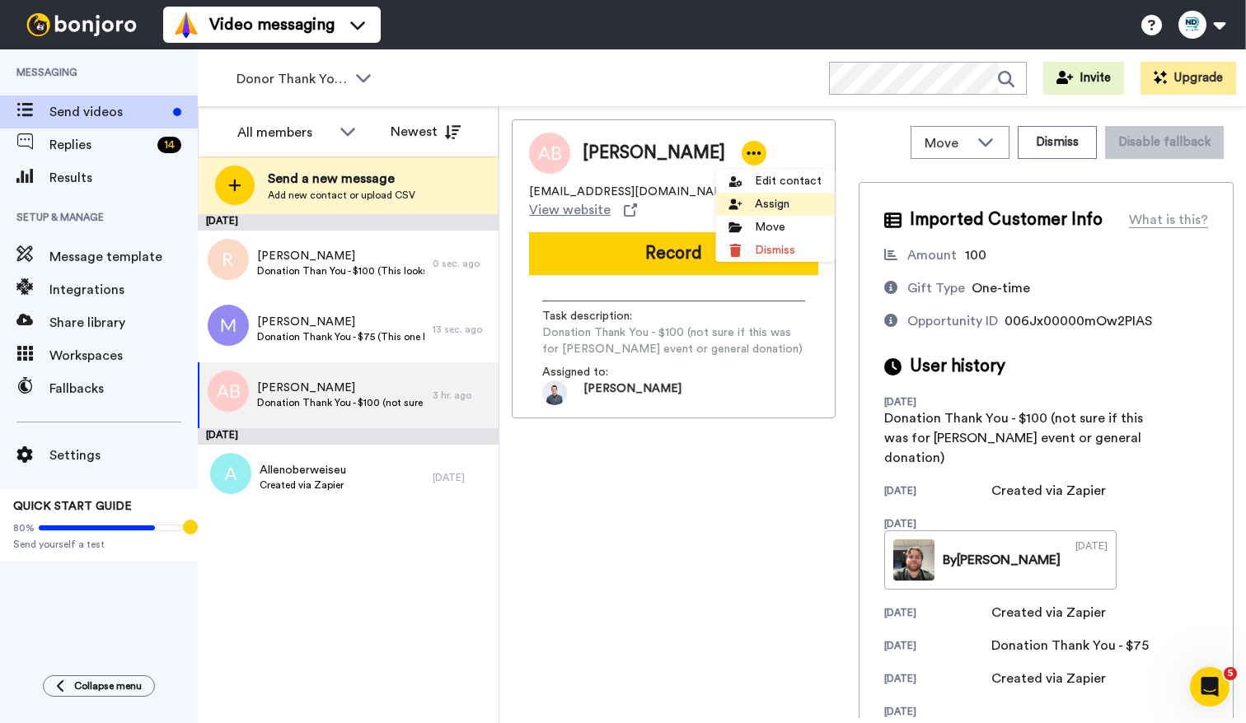
click at [752, 201] on li "Assign" at bounding box center [774, 204] width 119 height 23
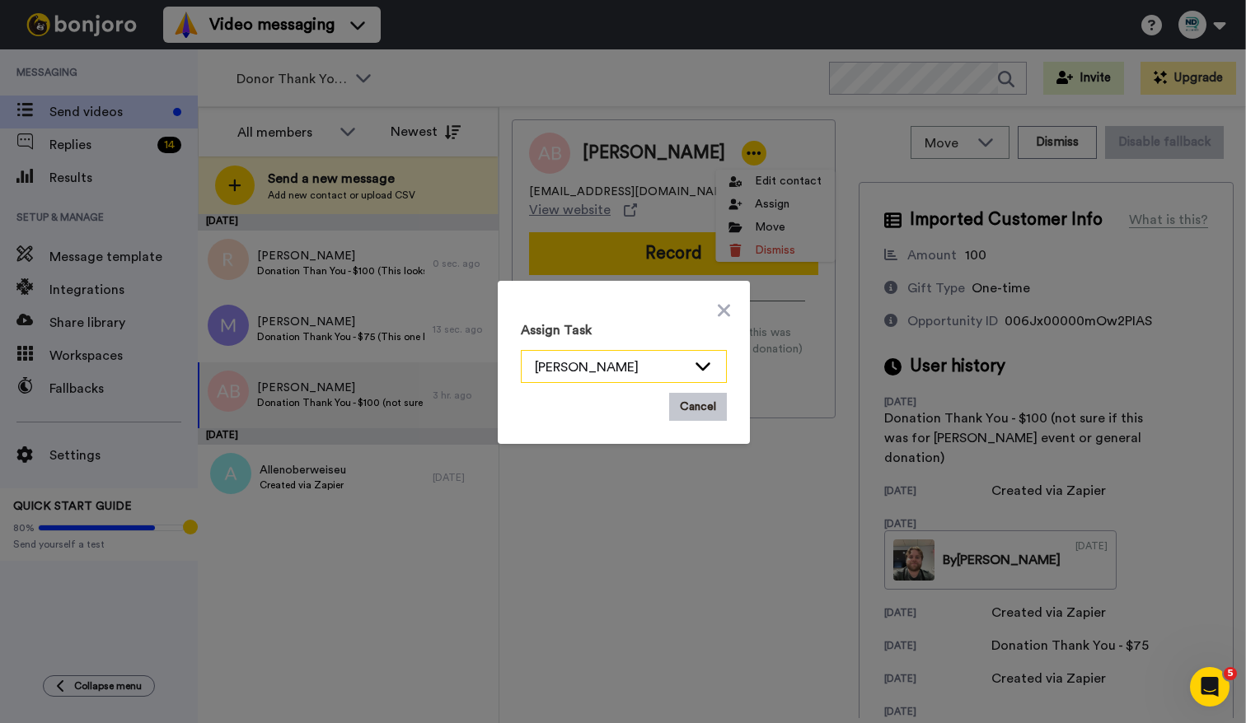
click at [669, 372] on div "[PERSON_NAME]" at bounding box center [611, 368] width 152 height 20
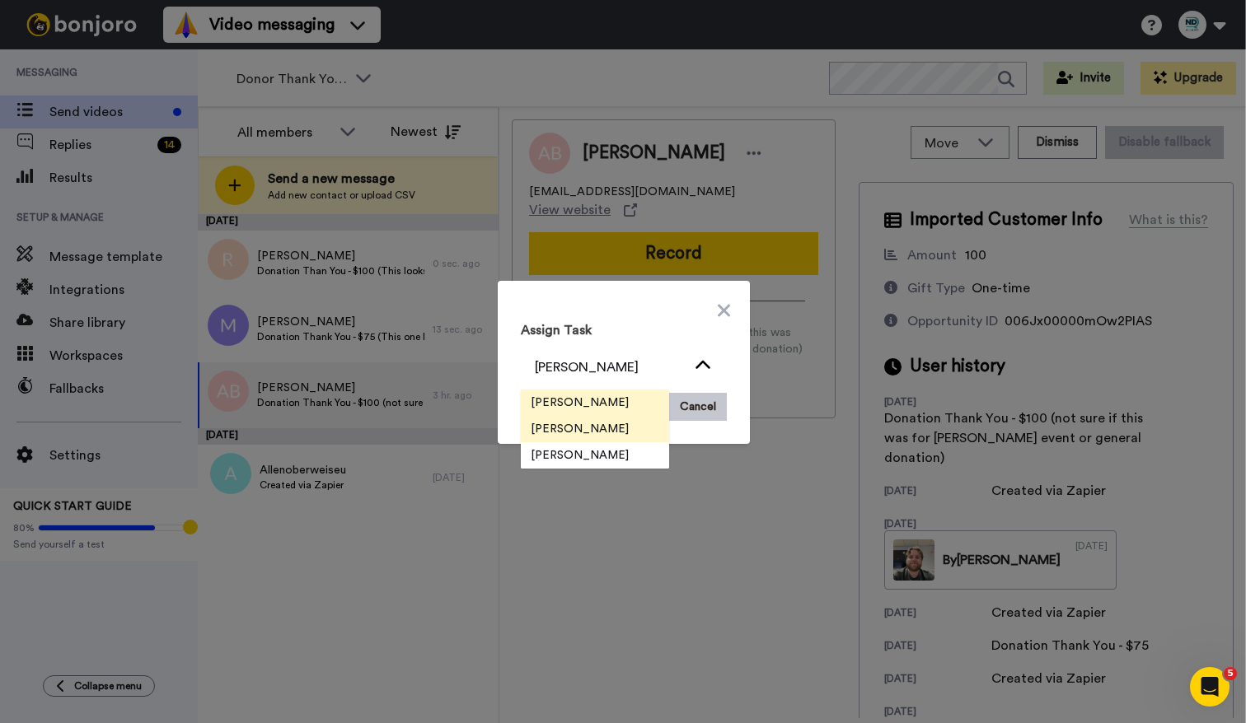
click at [630, 437] on li "[PERSON_NAME]" at bounding box center [595, 429] width 148 height 26
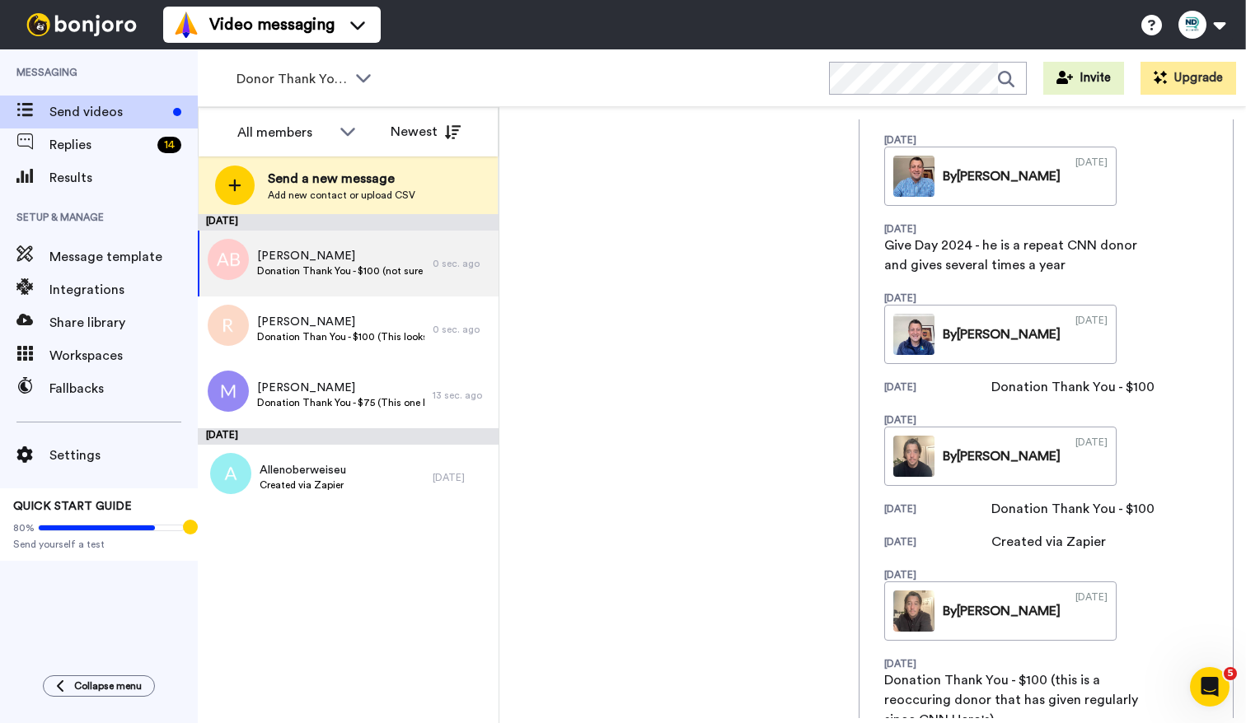
scroll to position [574, 0]
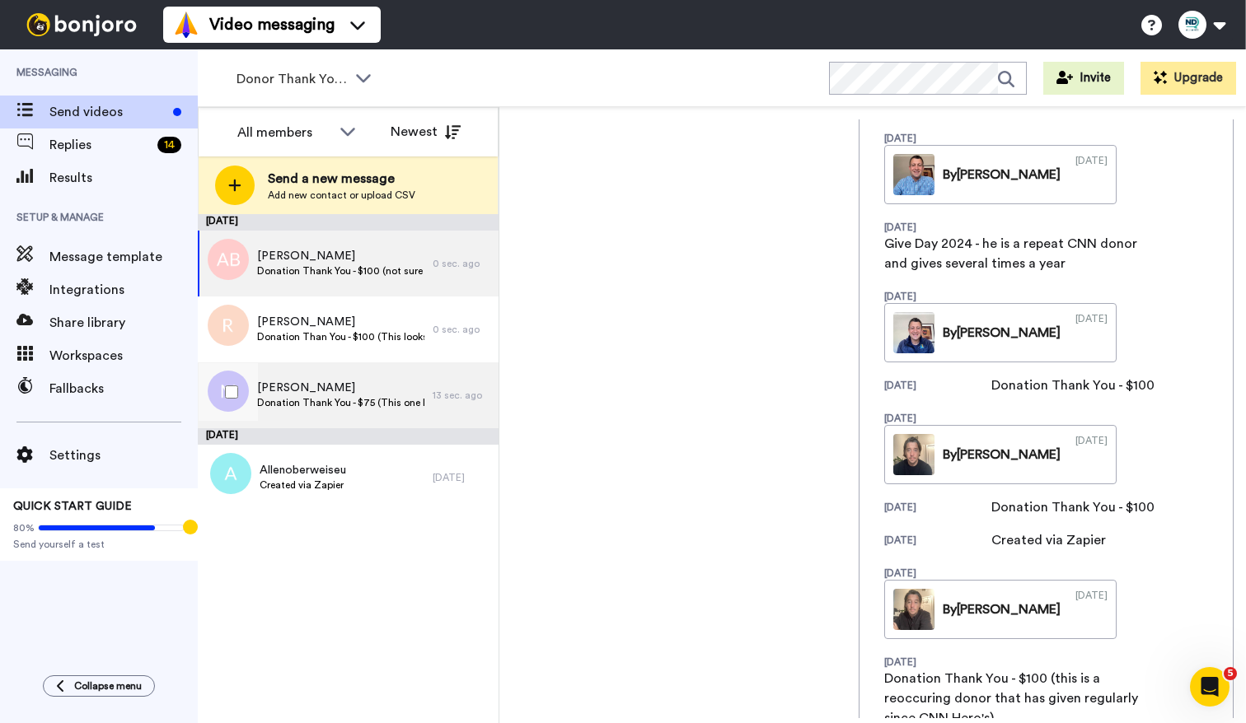
click at [372, 392] on span "Marshall Grupp" at bounding box center [340, 388] width 167 height 16
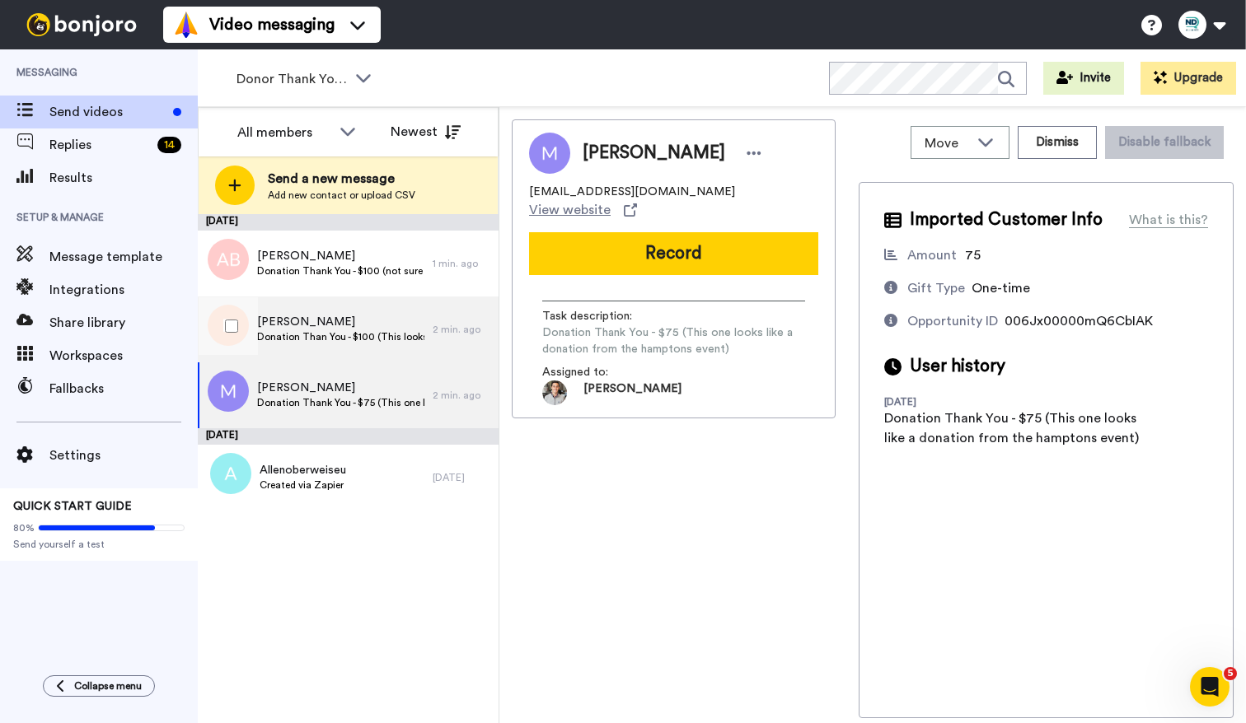
click at [382, 337] on span "Donation Than You - $100 (This looks like a donation from the hamptons event. N…" at bounding box center [340, 336] width 167 height 13
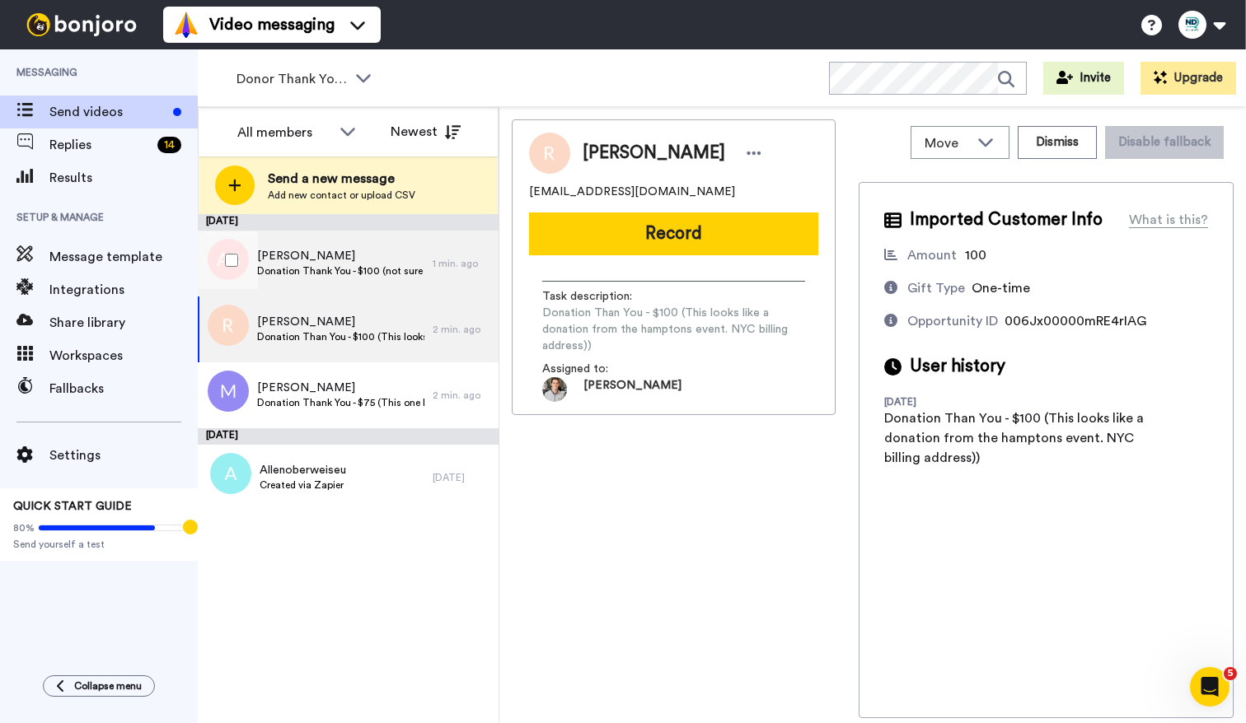
click at [377, 257] on span "Adrian Bozzolo" at bounding box center [340, 256] width 167 height 16
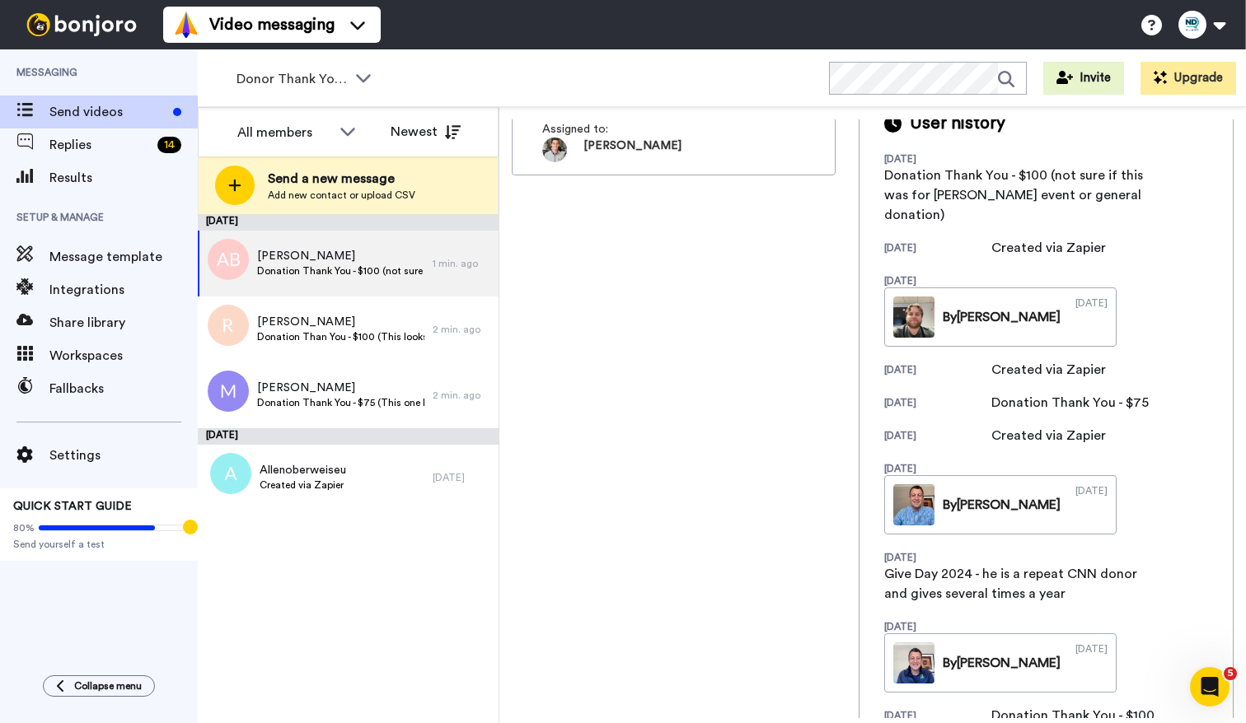
scroll to position [239, 0]
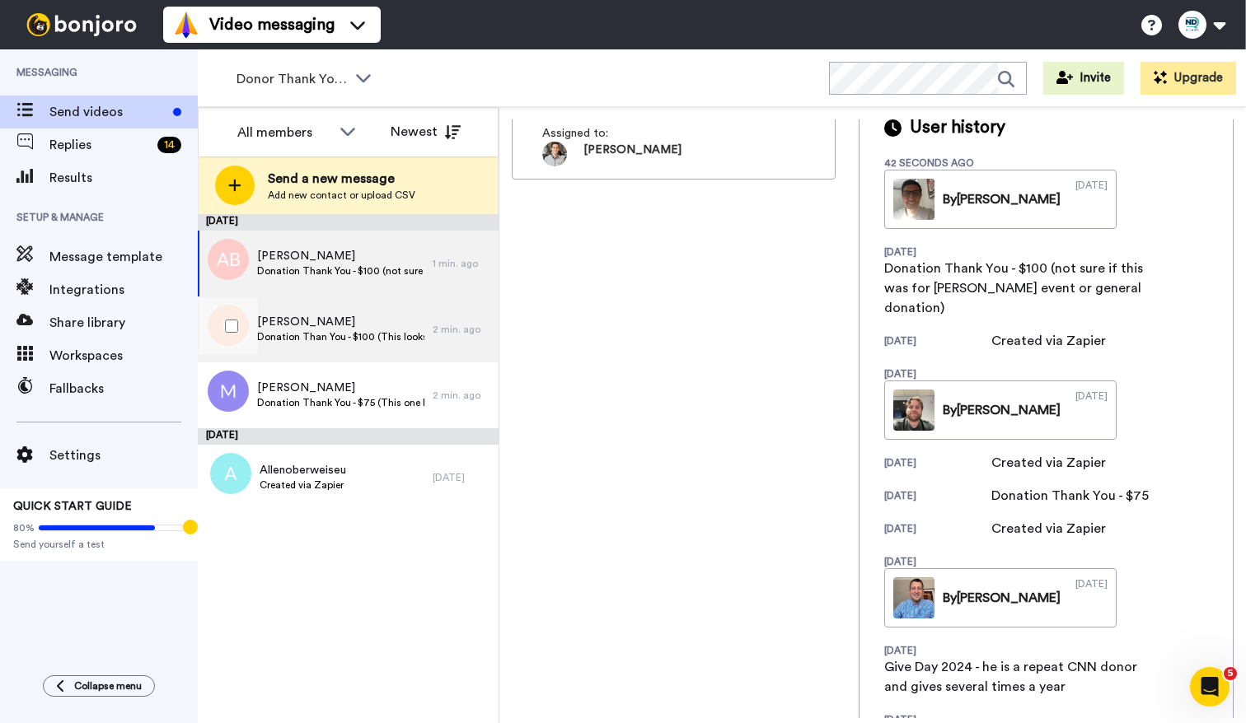
click at [315, 321] on span "[PERSON_NAME]" at bounding box center [340, 322] width 167 height 16
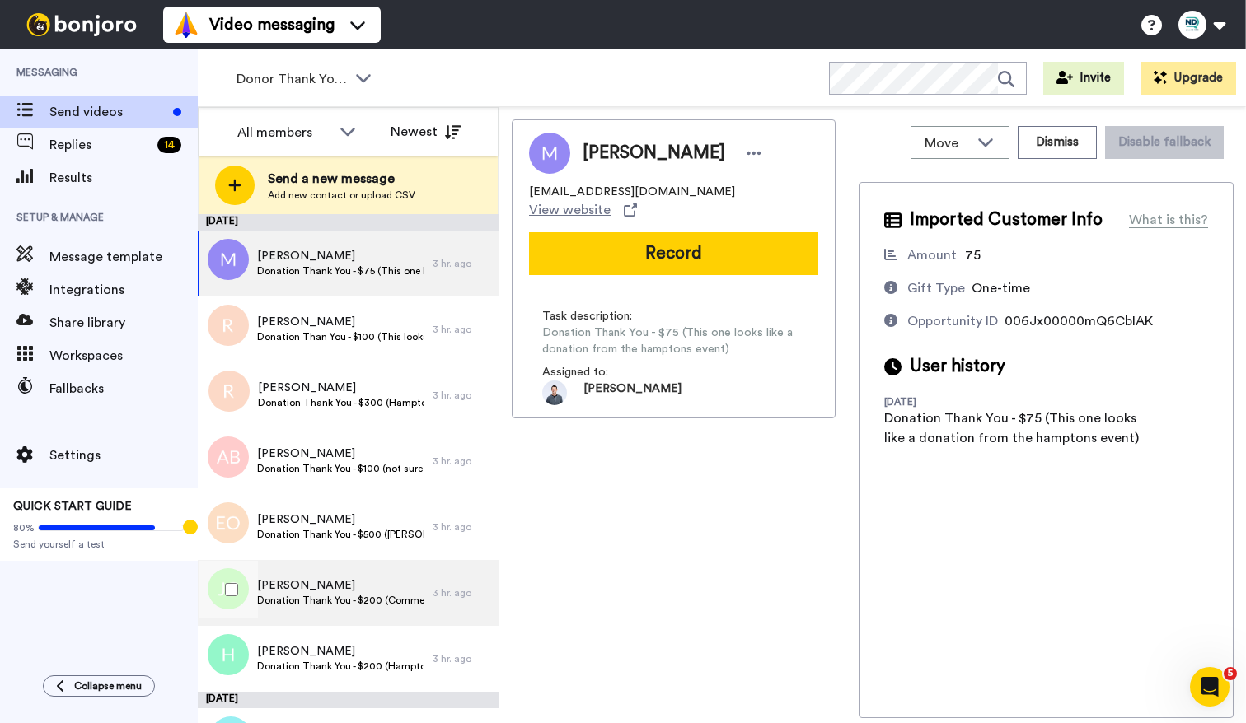
scroll to position [51, 0]
